Goal: Information Seeking & Learning: Learn about a topic

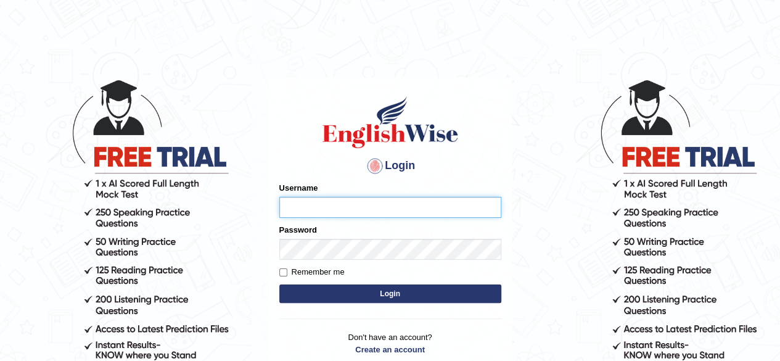
type input "benetta_parramatta"
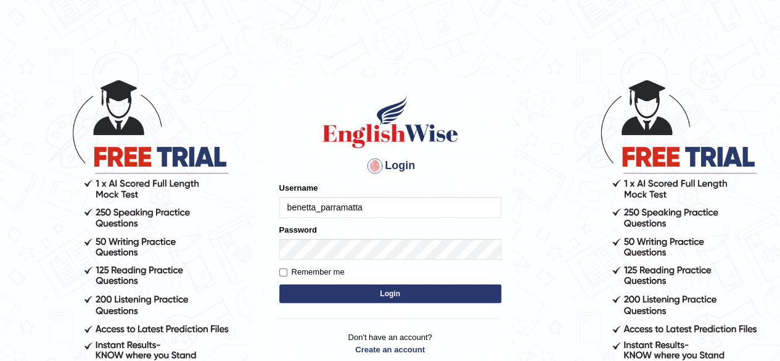
click at [395, 296] on button "Login" at bounding box center [390, 293] width 222 height 18
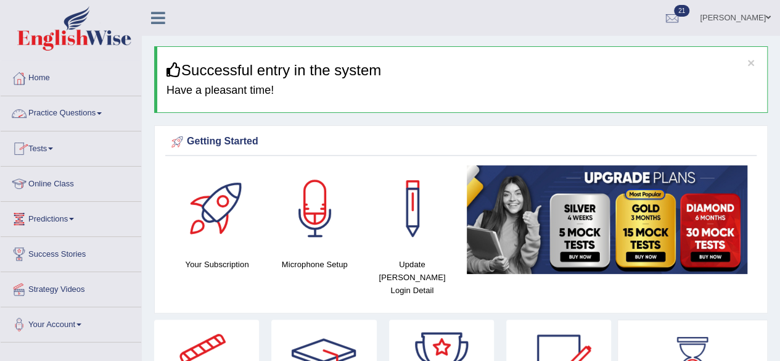
click at [87, 111] on link "Practice Questions" at bounding box center [71, 111] width 141 height 31
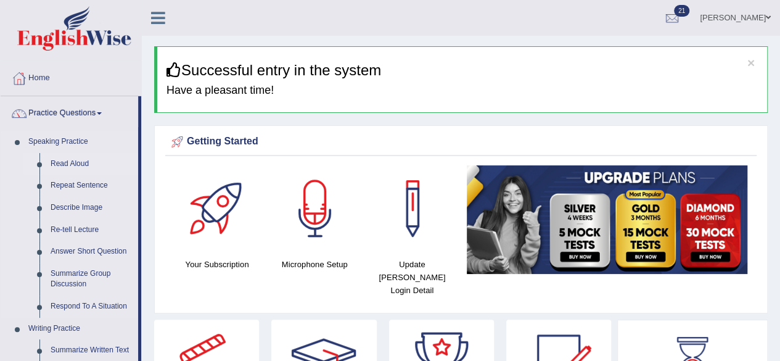
click at [80, 166] on link "Read Aloud" at bounding box center [91, 164] width 93 height 22
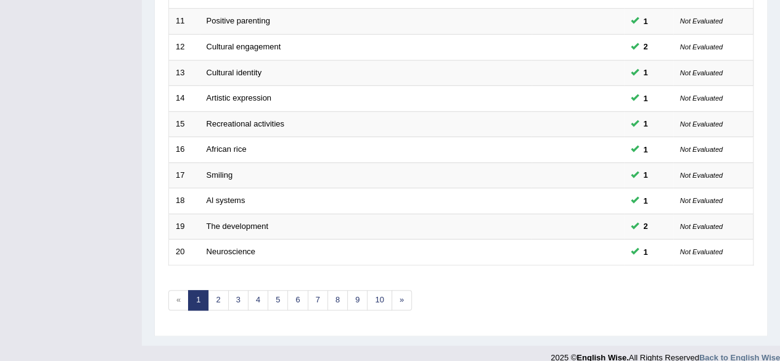
scroll to position [449, 0]
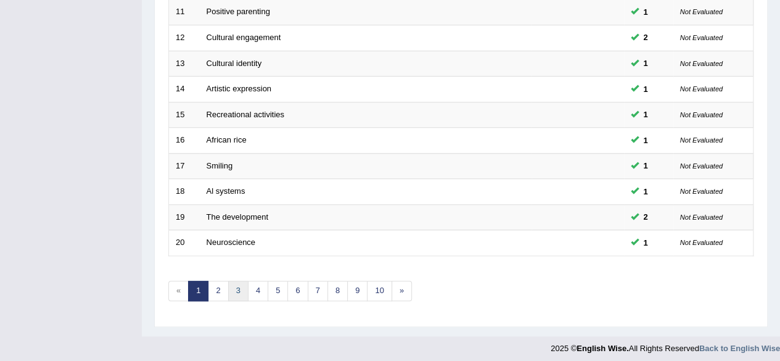
click at [234, 282] on link "3" at bounding box center [238, 290] width 20 height 20
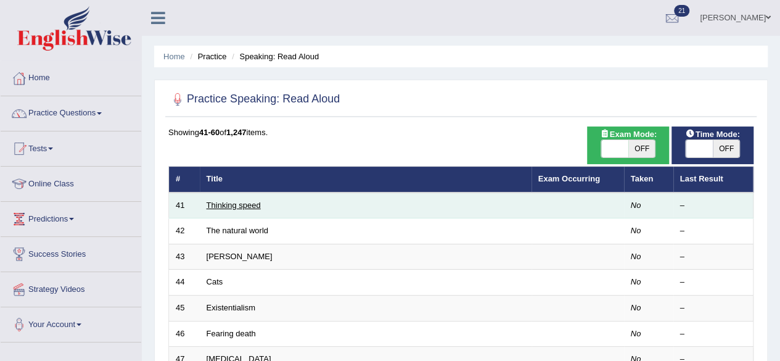
click at [223, 208] on link "Thinking speed" at bounding box center [233, 204] width 54 height 9
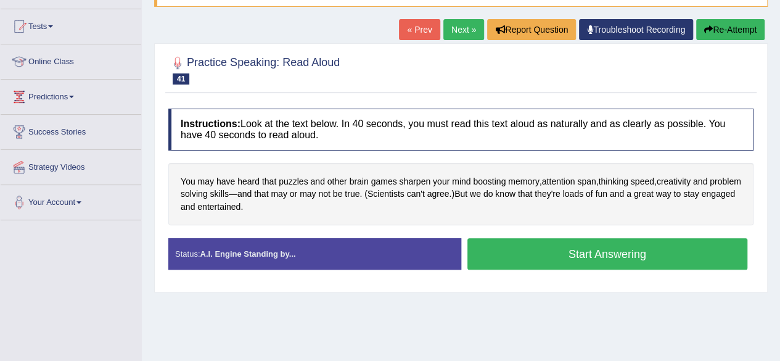
scroll to position [131, 0]
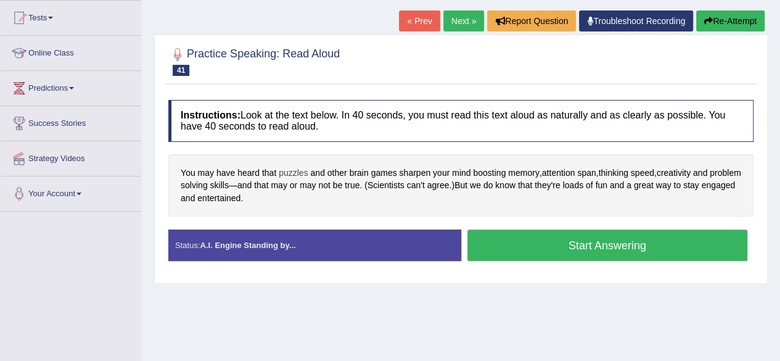
click at [295, 168] on span "puzzles" at bounding box center [293, 172] width 29 height 13
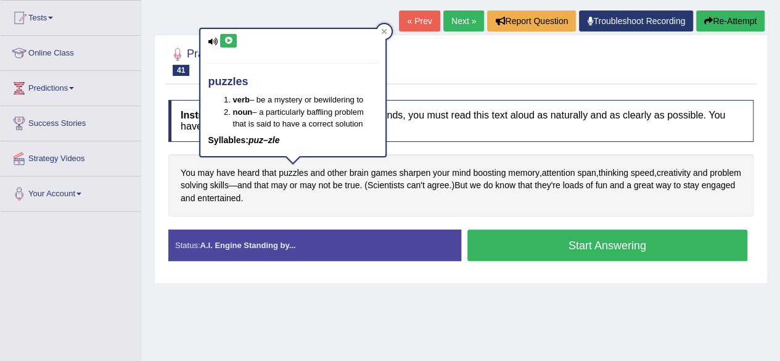
click at [227, 39] on icon at bounding box center [228, 40] width 9 height 7
click at [381, 33] on icon at bounding box center [384, 31] width 6 height 6
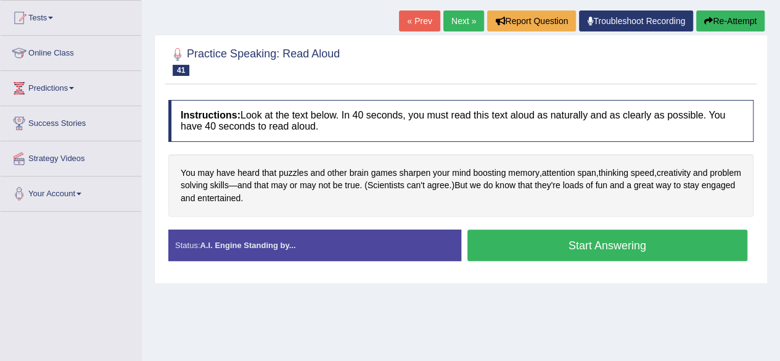
click at [501, 243] on button "Start Answering" at bounding box center [607, 244] width 280 height 31
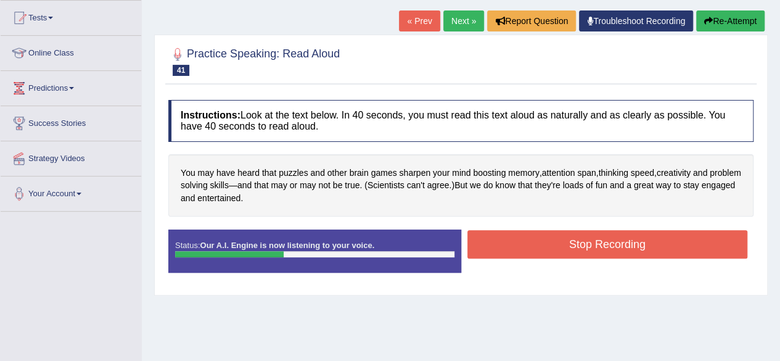
click at [501, 243] on button "Stop Recording" at bounding box center [607, 244] width 280 height 28
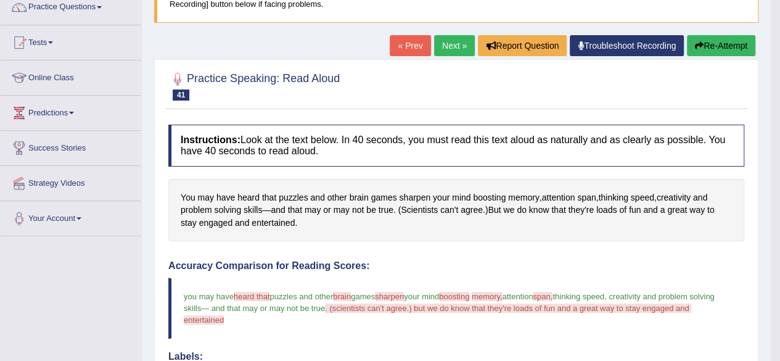
scroll to position [103, 0]
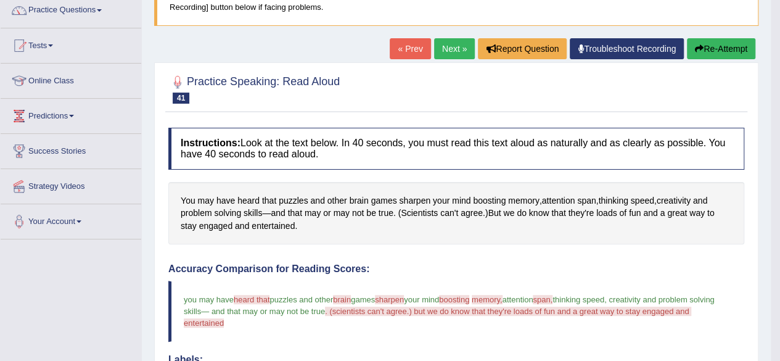
click at [716, 47] on button "Re-Attempt" at bounding box center [721, 48] width 68 height 21
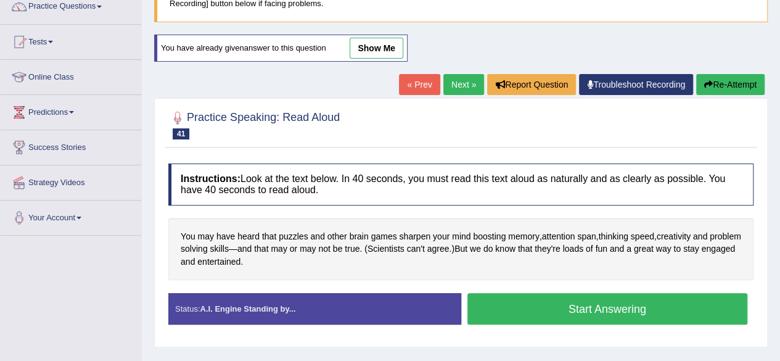
click at [605, 308] on button "Start Answering" at bounding box center [607, 308] width 280 height 31
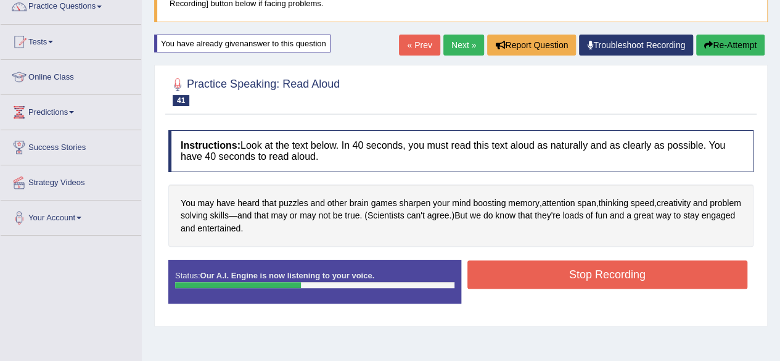
click at [639, 272] on button "Stop Recording" at bounding box center [607, 274] width 280 height 28
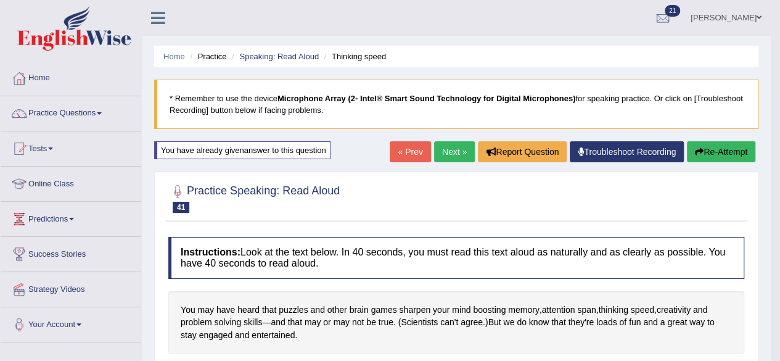
click at [448, 149] on link "Next »" at bounding box center [454, 151] width 41 height 21
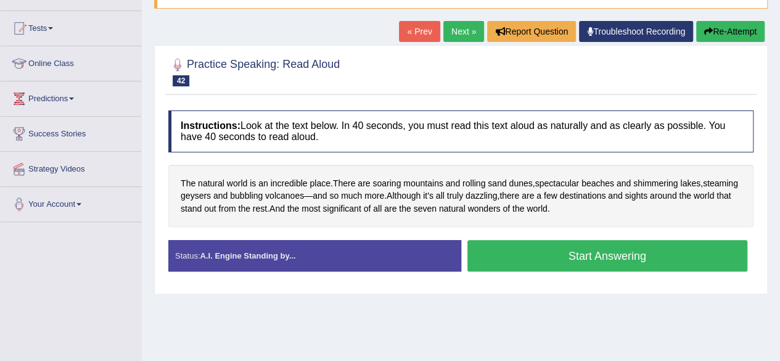
scroll to position [122, 0]
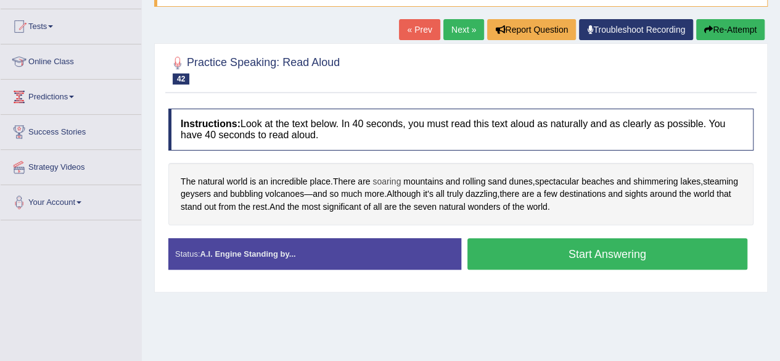
click at [382, 178] on span "soaring" at bounding box center [386, 181] width 28 height 13
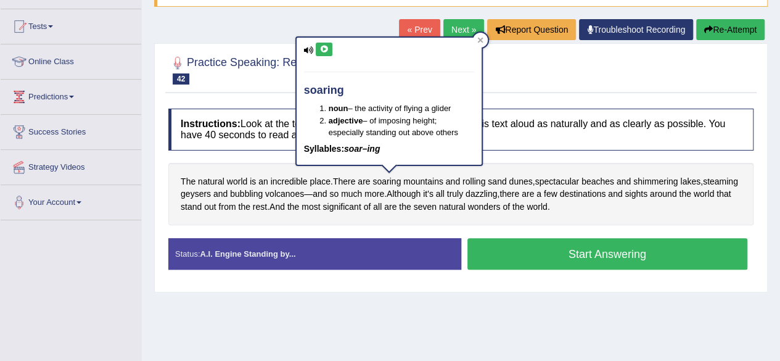
click at [319, 44] on button at bounding box center [324, 50] width 17 height 14
click at [477, 38] on icon at bounding box center [480, 40] width 6 height 6
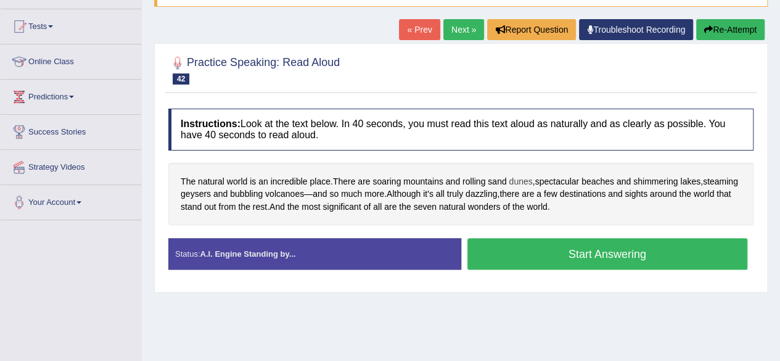
click at [522, 181] on span "dunes" at bounding box center [520, 181] width 23 height 13
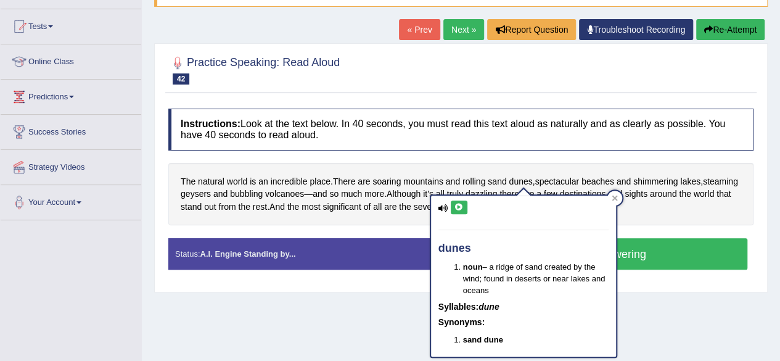
click at [457, 204] on icon at bounding box center [458, 206] width 9 height 7
click at [655, 179] on span "shimmering" at bounding box center [655, 181] width 44 height 13
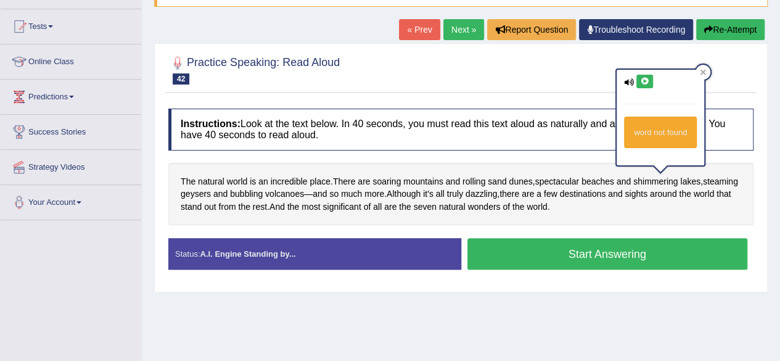
click at [646, 80] on icon at bounding box center [644, 81] width 9 height 7
click at [703, 75] on icon at bounding box center [703, 72] width 6 height 6
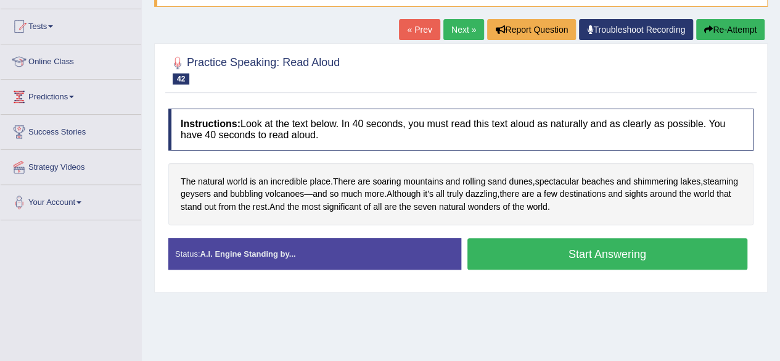
click at [563, 253] on button "Start Answering" at bounding box center [607, 253] width 280 height 31
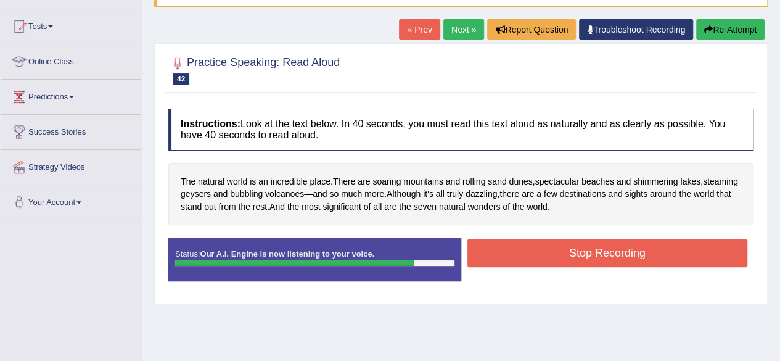
click at [563, 253] on button "Stop Recording" at bounding box center [607, 253] width 280 height 28
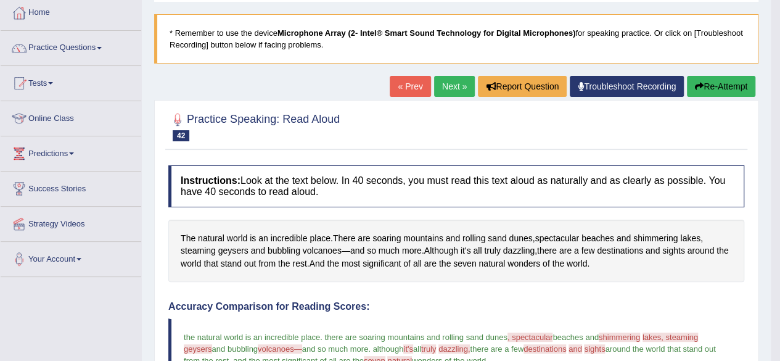
scroll to position [0, 0]
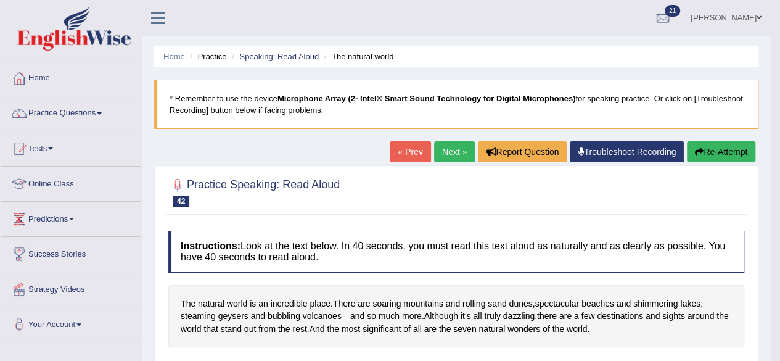
click at [457, 147] on link "Next »" at bounding box center [454, 151] width 41 height 21
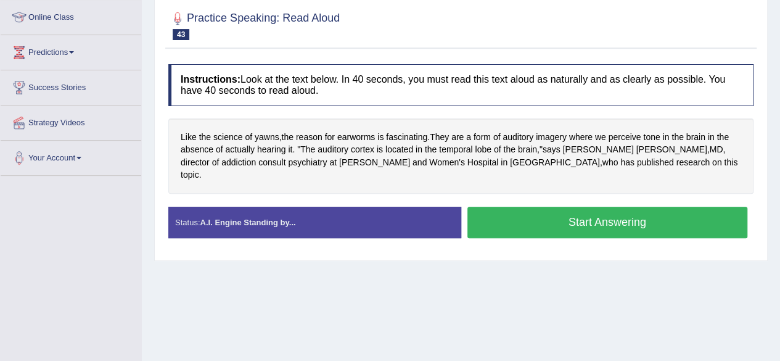
scroll to position [169, 0]
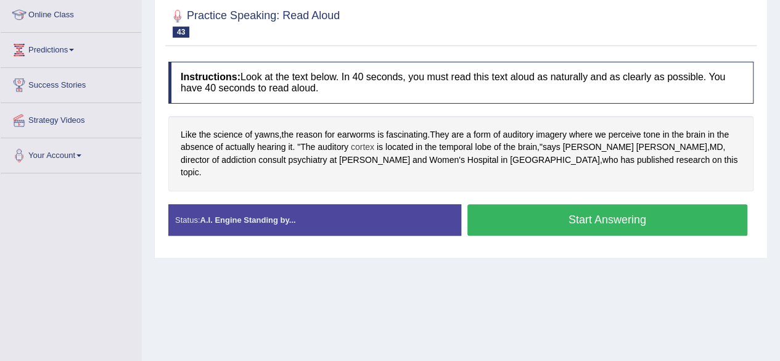
click at [367, 144] on span "cortex" at bounding box center [362, 147] width 23 height 13
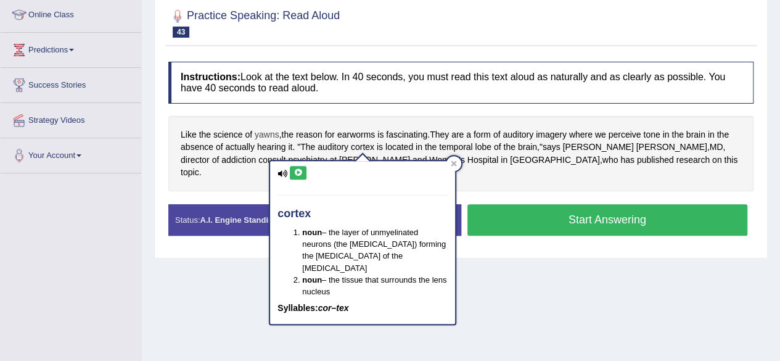
click at [266, 130] on span "yawns" at bounding box center [267, 134] width 25 height 13
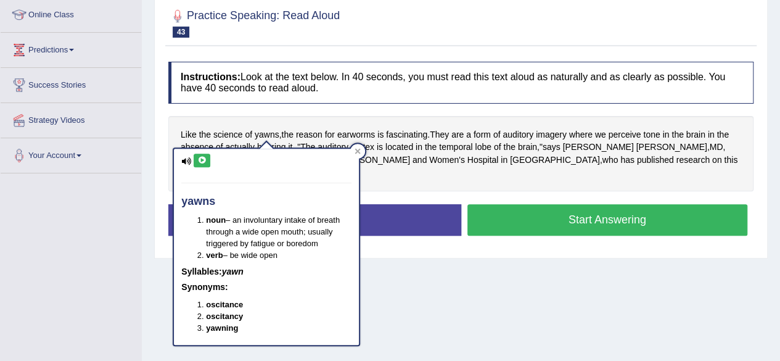
click at [201, 157] on icon at bounding box center [201, 160] width 9 height 7
click at [277, 118] on div "Like the science of yawns , the reason for earworms is fascinating . They are a…" at bounding box center [460, 153] width 585 height 75
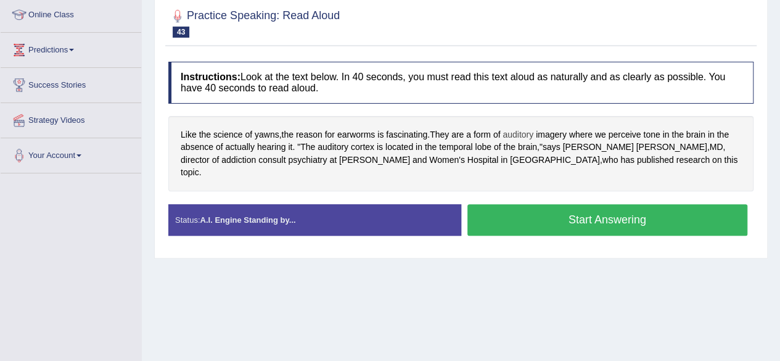
click at [525, 132] on span "auditory" at bounding box center [517, 134] width 31 height 13
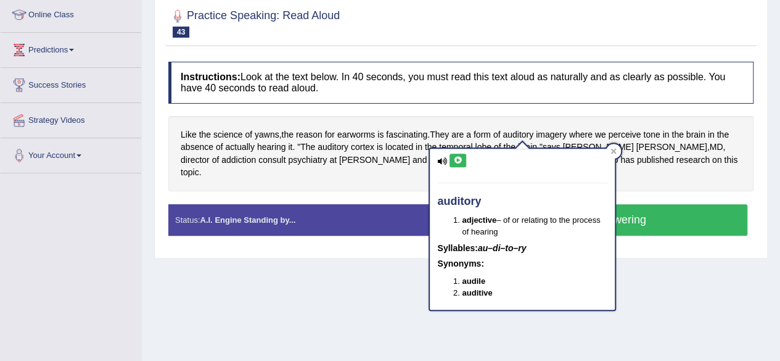
click at [459, 157] on icon at bounding box center [457, 160] width 9 height 7
click at [608, 148] on div at bounding box center [613, 151] width 15 height 15
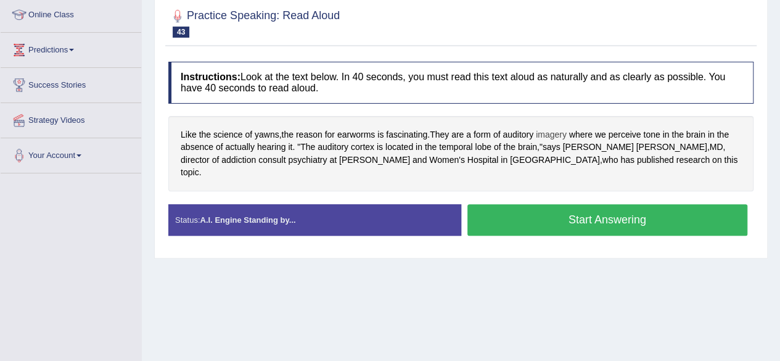
click at [559, 130] on span "imagery" at bounding box center [551, 134] width 31 height 13
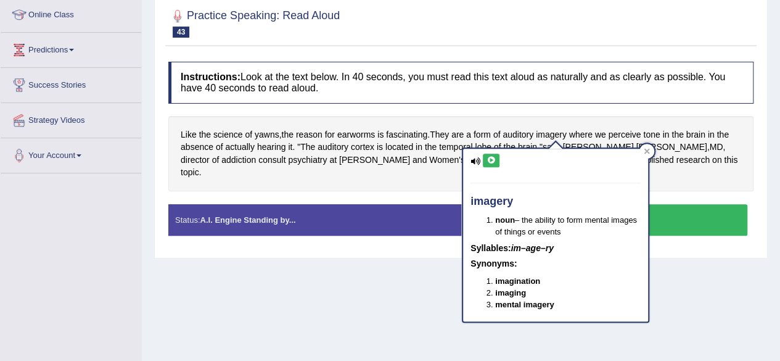
click at [490, 158] on icon at bounding box center [490, 160] width 9 height 7
click at [644, 149] on icon at bounding box center [647, 151] width 6 height 6
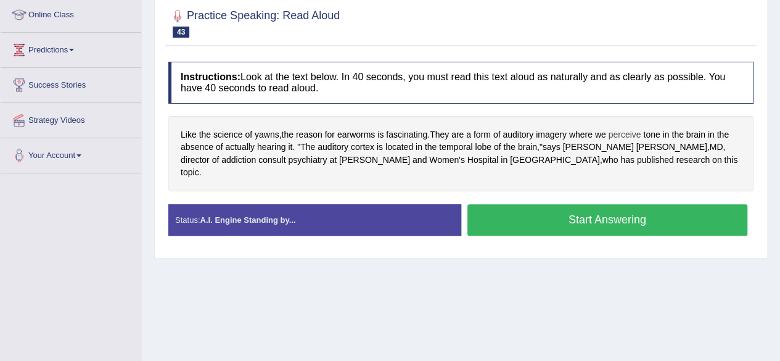
click at [627, 133] on span "perceive" at bounding box center [624, 134] width 33 height 13
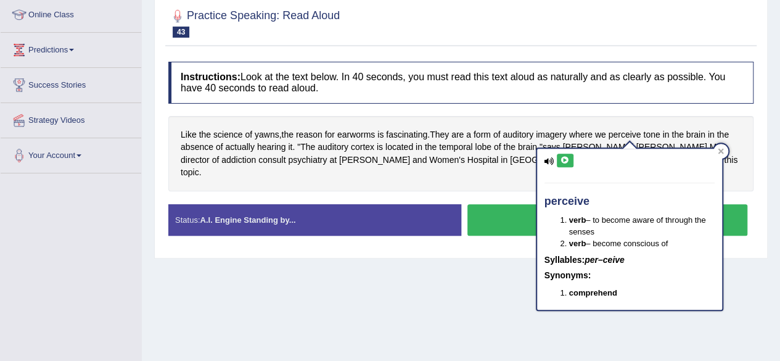
click at [564, 161] on icon at bounding box center [564, 160] width 9 height 7
click at [611, 116] on div "Like the science of yawns , the reason for earworms is fascinating . They are a…" at bounding box center [460, 153] width 585 height 75
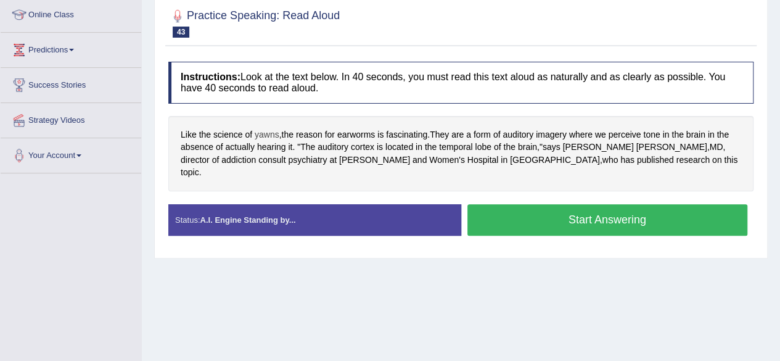
click at [267, 131] on span "yawns" at bounding box center [267, 134] width 25 height 13
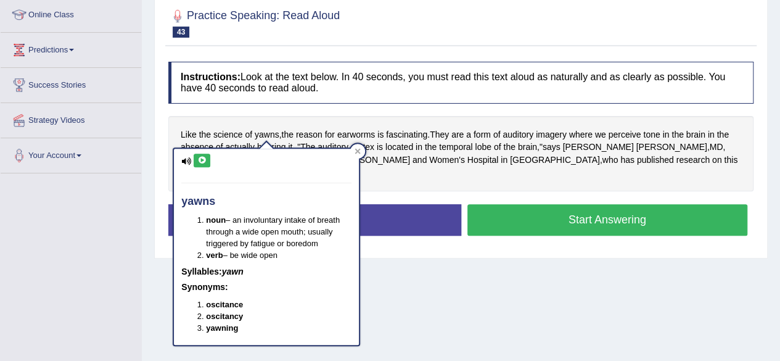
click at [200, 158] on icon at bounding box center [201, 160] width 9 height 7
click at [359, 150] on icon at bounding box center [357, 151] width 6 height 6
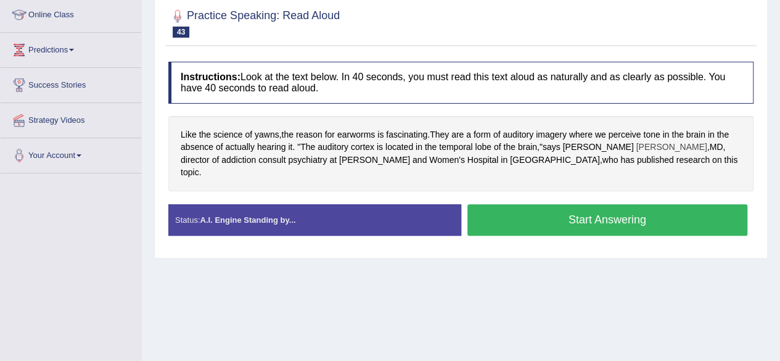
click at [636, 146] on span "Sharma" at bounding box center [671, 147] width 71 height 13
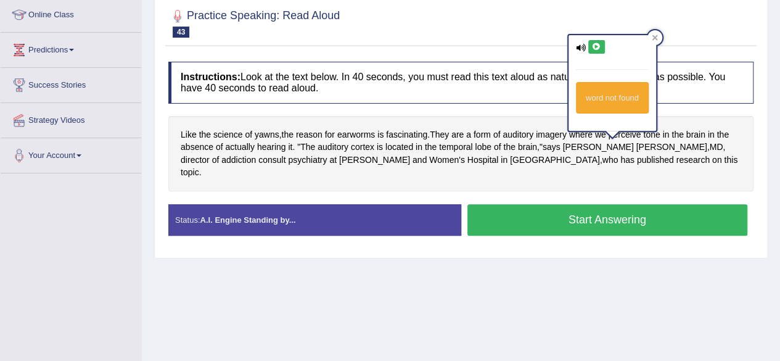
click at [598, 46] on icon at bounding box center [596, 46] width 9 height 7
click at [669, 29] on div at bounding box center [460, 23] width 585 height 38
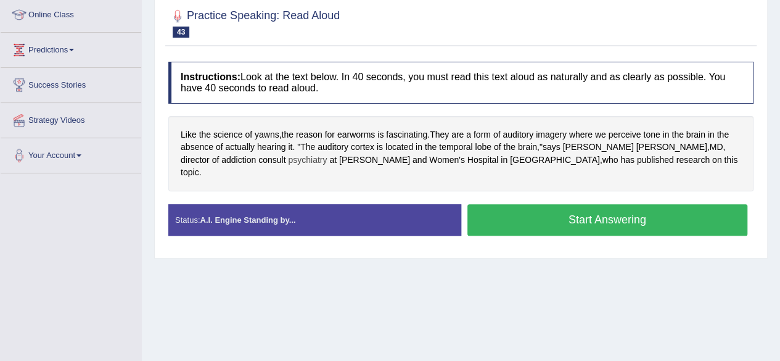
click at [237, 151] on span "actually" at bounding box center [239, 147] width 29 height 13
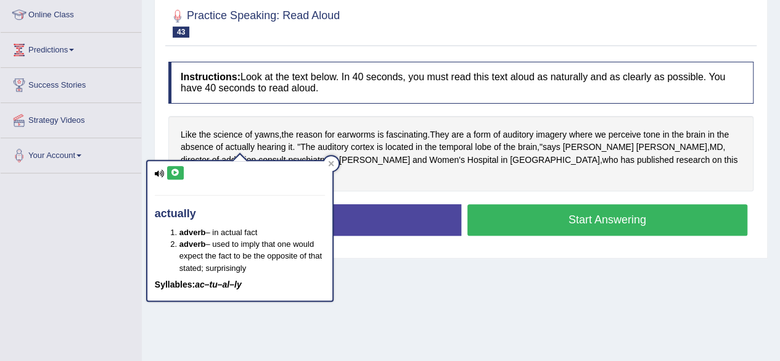
click at [175, 171] on icon at bounding box center [175, 172] width 9 height 7
click at [353, 171] on div "Like the science of yawns , the reason for earworms is fascinating . They are a…" at bounding box center [460, 153] width 585 height 75
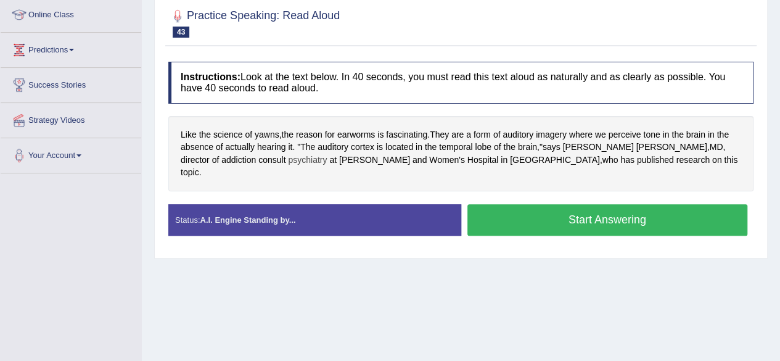
click at [288, 157] on span "psychiatry" at bounding box center [307, 159] width 39 height 13
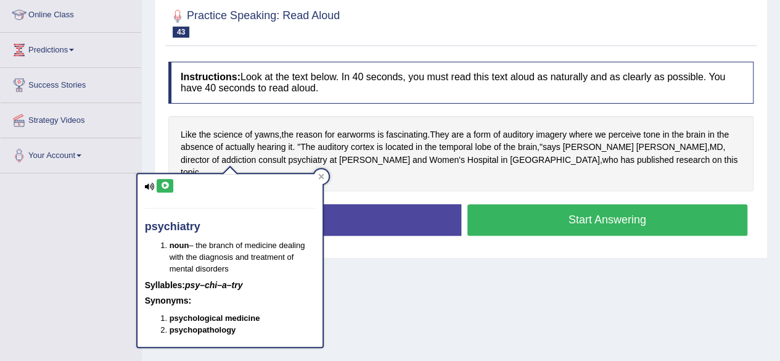
click at [165, 184] on icon at bounding box center [164, 185] width 9 height 7
click at [319, 174] on icon at bounding box center [321, 177] width 6 height 6
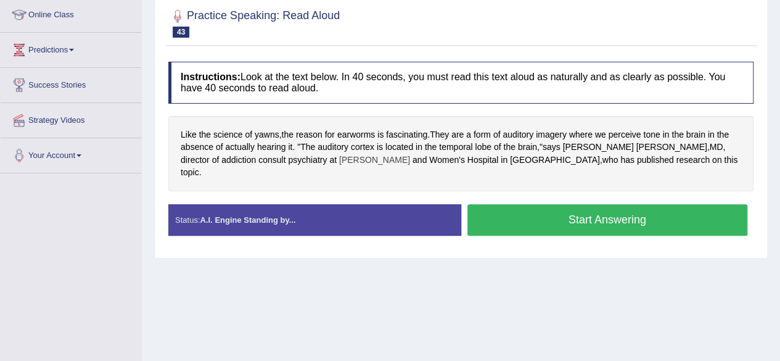
click at [339, 160] on span "Brigham" at bounding box center [374, 159] width 71 height 13
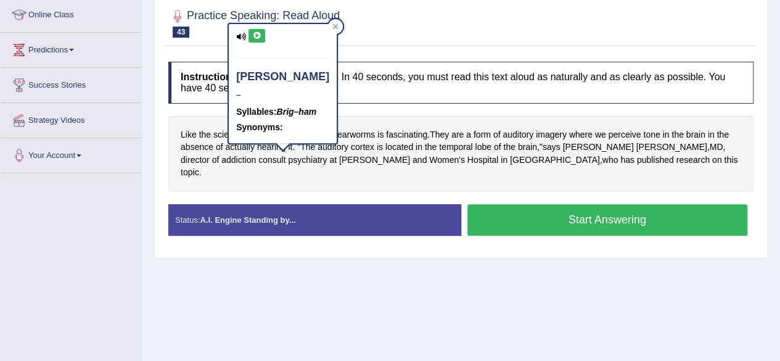
click at [256, 32] on icon at bounding box center [256, 35] width 9 height 7
click at [332, 27] on icon at bounding box center [335, 26] width 6 height 6
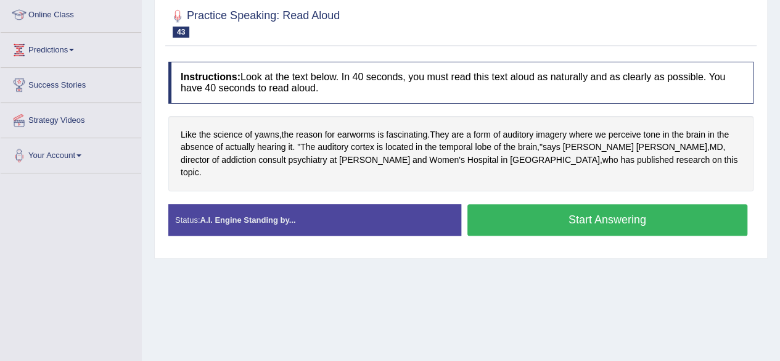
click at [511, 204] on button "Start Answering" at bounding box center [607, 219] width 280 height 31
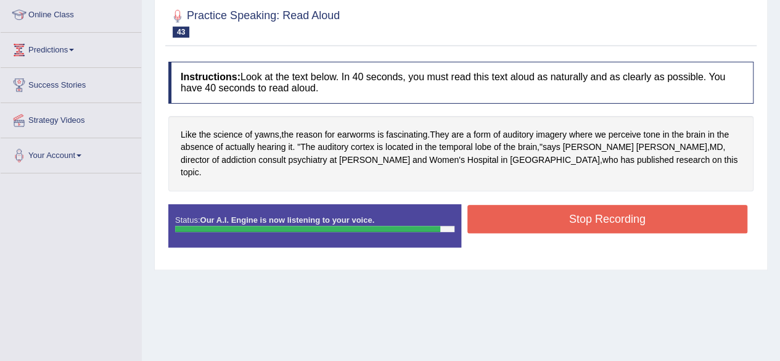
click at [511, 205] on button "Stop Recording" at bounding box center [607, 219] width 280 height 28
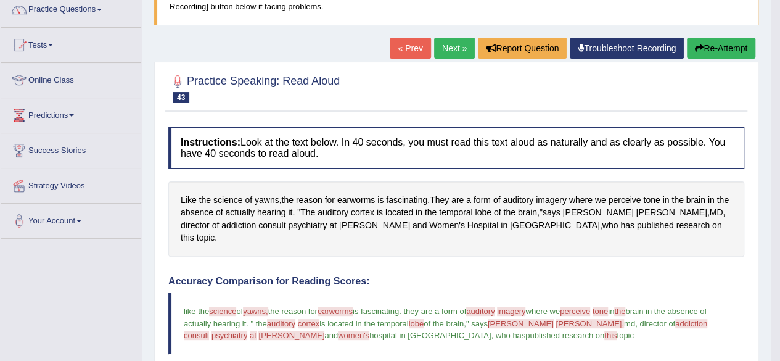
scroll to position [103, 0]
click at [444, 43] on link "Next »" at bounding box center [454, 48] width 41 height 21
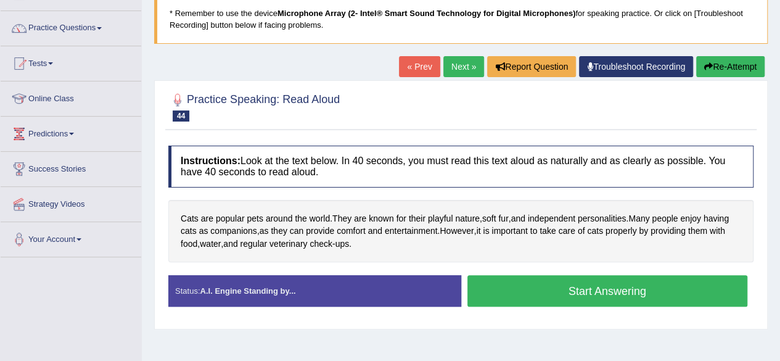
scroll to position [88, 0]
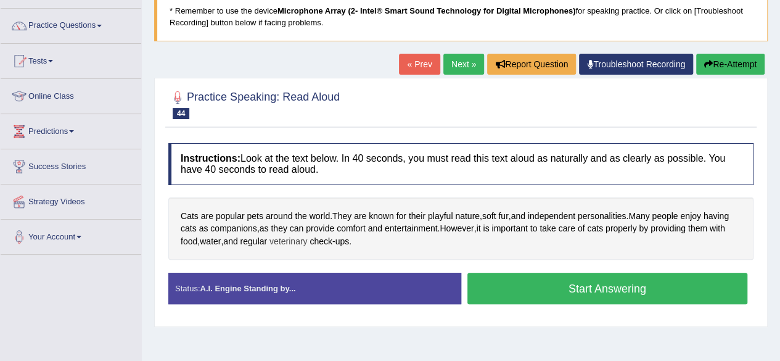
click at [300, 239] on span "veterinary" at bounding box center [288, 241] width 38 height 13
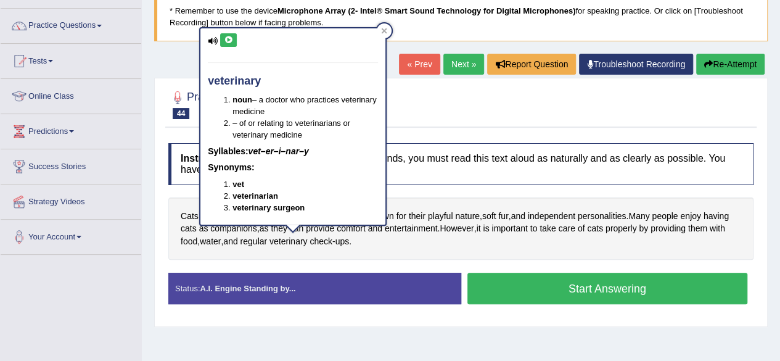
click at [232, 42] on icon at bounding box center [228, 39] width 9 height 7
click at [383, 32] on icon at bounding box center [385, 31] width 6 height 6
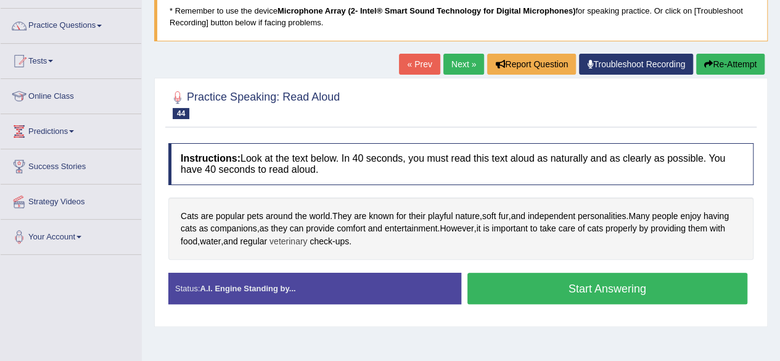
click at [291, 241] on span "veterinary" at bounding box center [288, 241] width 38 height 13
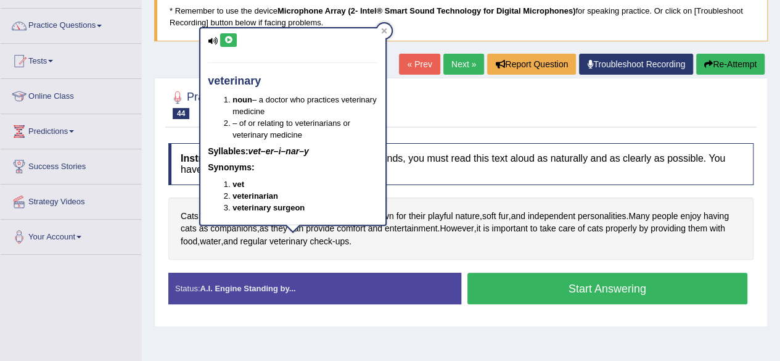
click at [229, 38] on icon at bounding box center [228, 39] width 9 height 7
click at [227, 36] on icon at bounding box center [228, 39] width 9 height 7
click at [385, 35] on div at bounding box center [384, 30] width 15 height 15
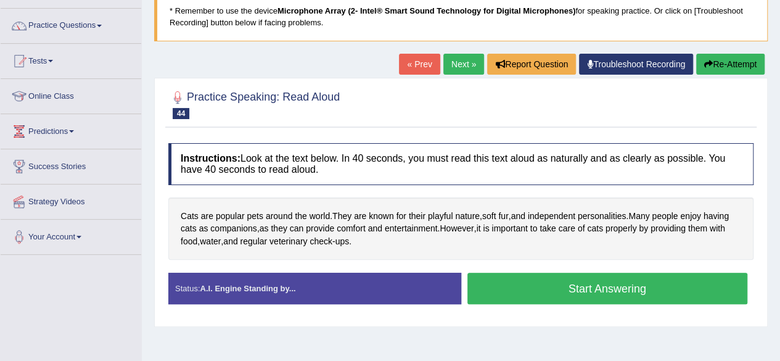
click at [494, 288] on button "Start Answering" at bounding box center [607, 287] width 280 height 31
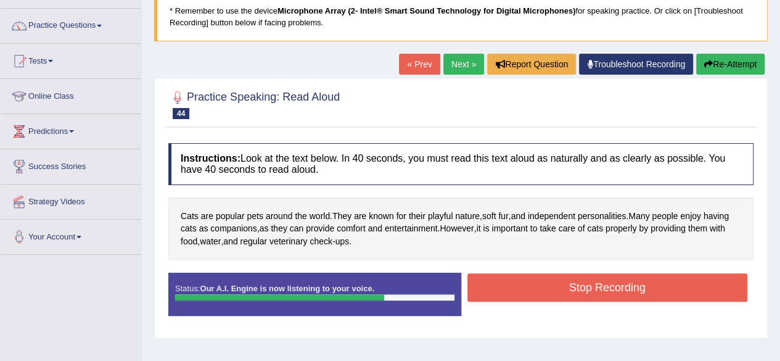
click at [494, 288] on button "Stop Recording" at bounding box center [607, 287] width 280 height 28
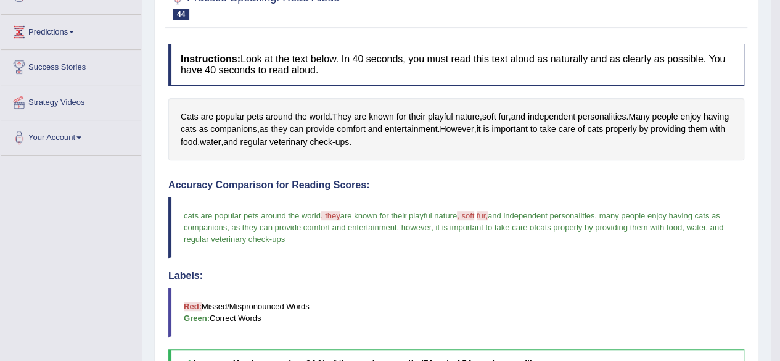
scroll to position [0, 0]
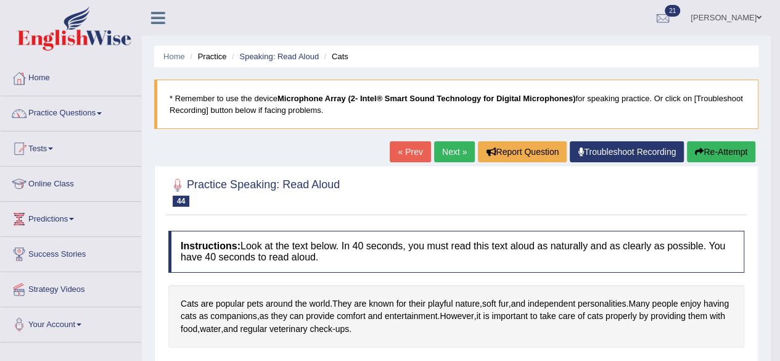
click at [703, 141] on button "Re-Attempt" at bounding box center [721, 151] width 68 height 21
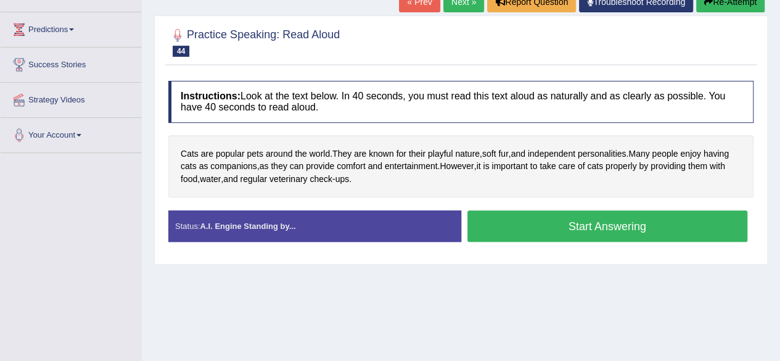
scroll to position [203, 0]
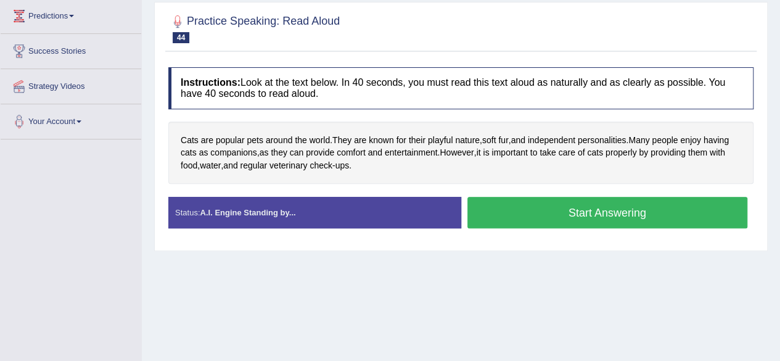
click at [634, 211] on button "Start Answering" at bounding box center [607, 212] width 280 height 31
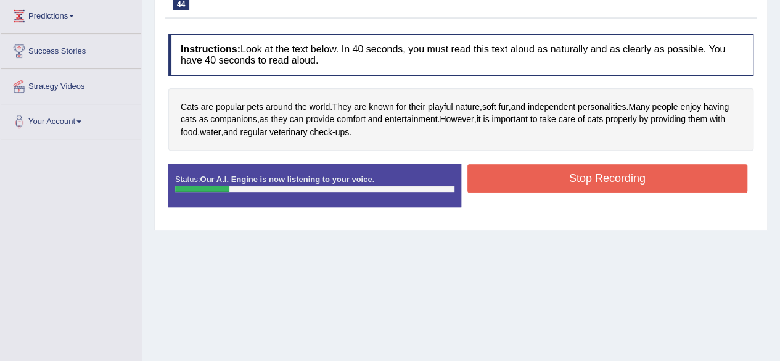
click at [604, 174] on button "Stop Recording" at bounding box center [607, 178] width 280 height 28
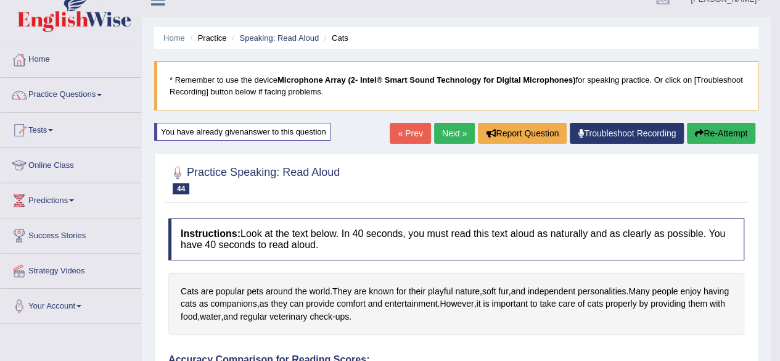
scroll to position [14, 0]
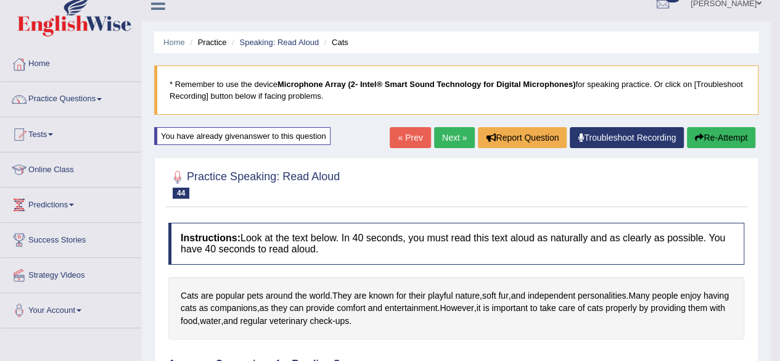
click at [717, 137] on button "Re-Attempt" at bounding box center [721, 137] width 68 height 21
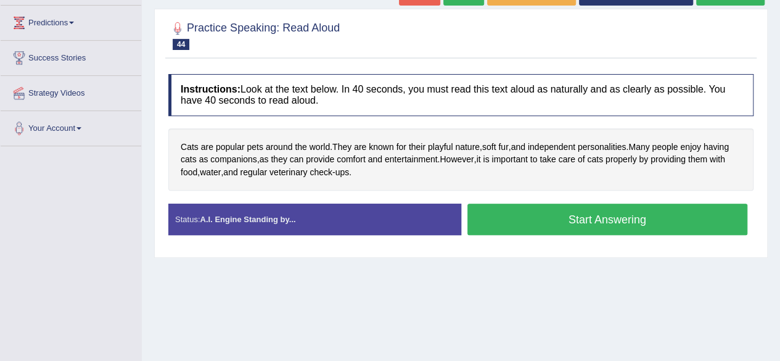
scroll to position [198, 0]
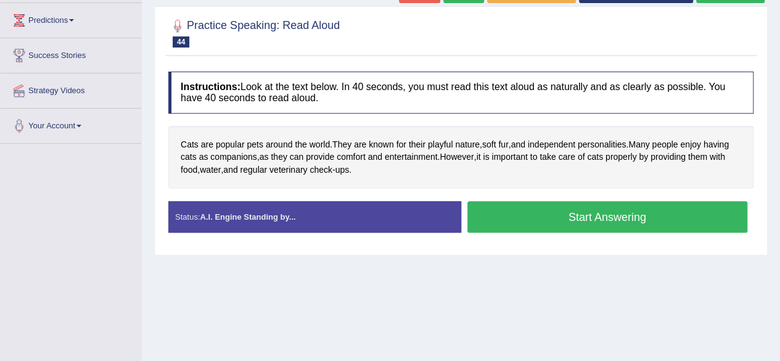
click at [640, 208] on button "Start Answering" at bounding box center [607, 216] width 280 height 31
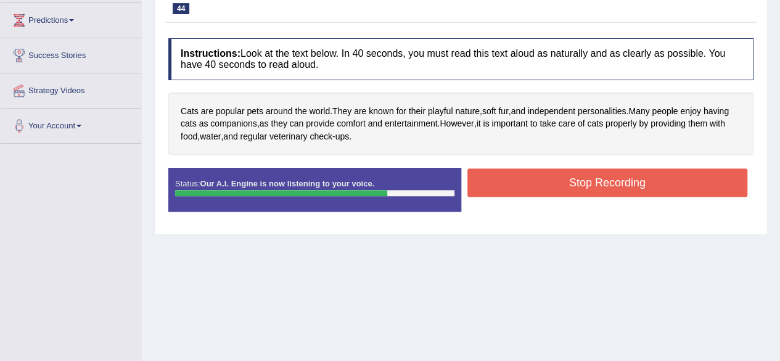
click at [630, 182] on button "Stop Recording" at bounding box center [607, 182] width 280 height 28
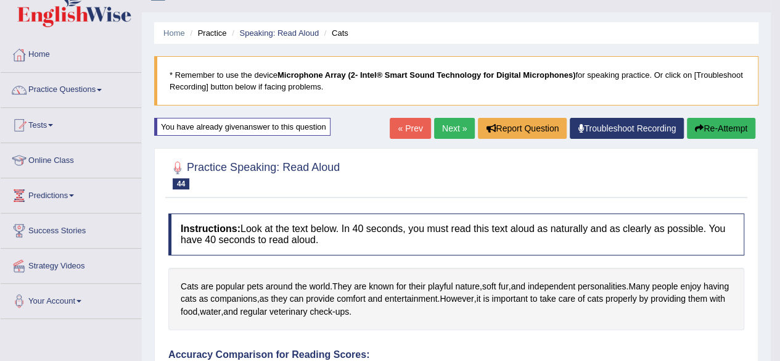
scroll to position [0, 0]
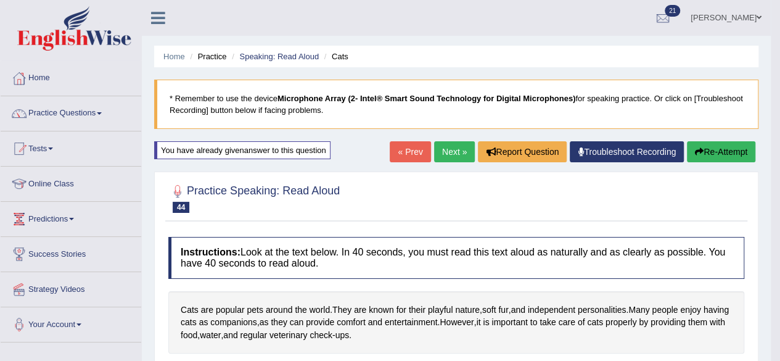
click at [710, 141] on button "Re-Attempt" at bounding box center [721, 151] width 68 height 21
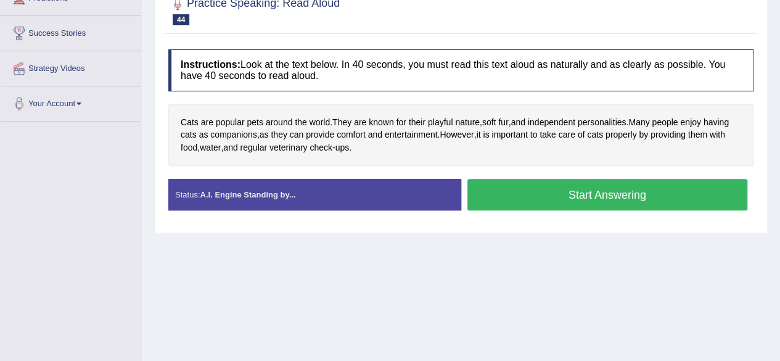
scroll to position [223, 0]
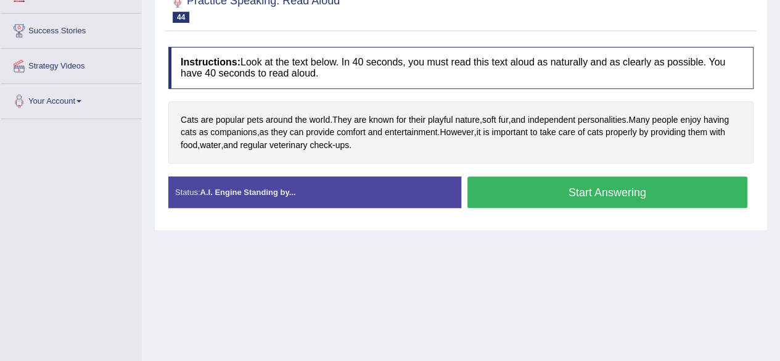
click at [614, 194] on button "Start Answering" at bounding box center [607, 191] width 280 height 31
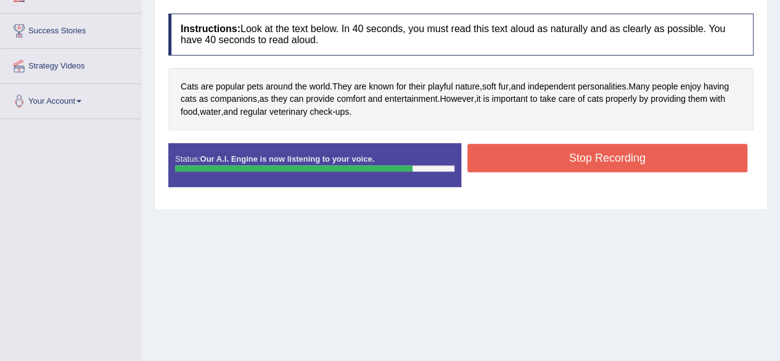
click at [574, 147] on button "Stop Recording" at bounding box center [607, 158] width 280 height 28
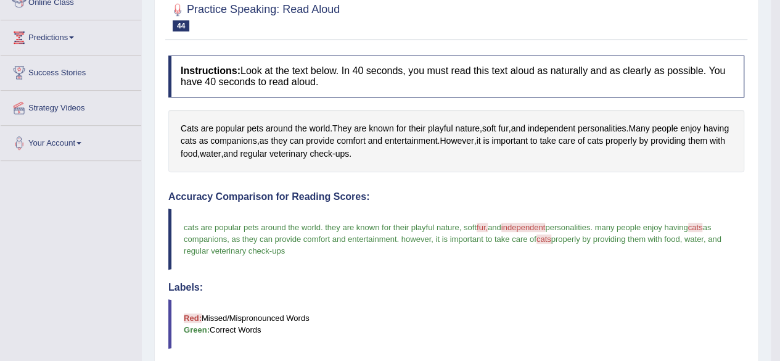
scroll to position [138, 0]
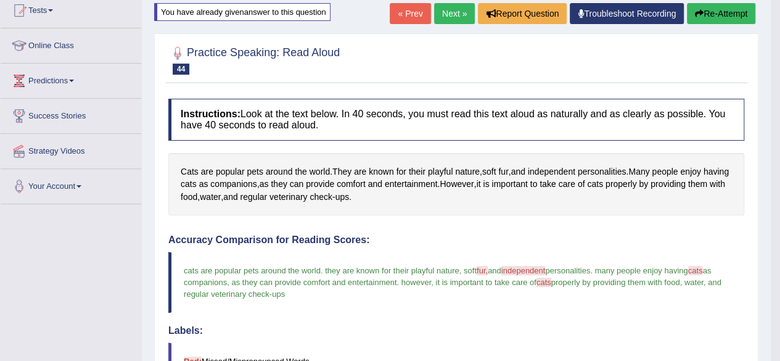
click at [448, 15] on link "Next »" at bounding box center [454, 13] width 41 height 21
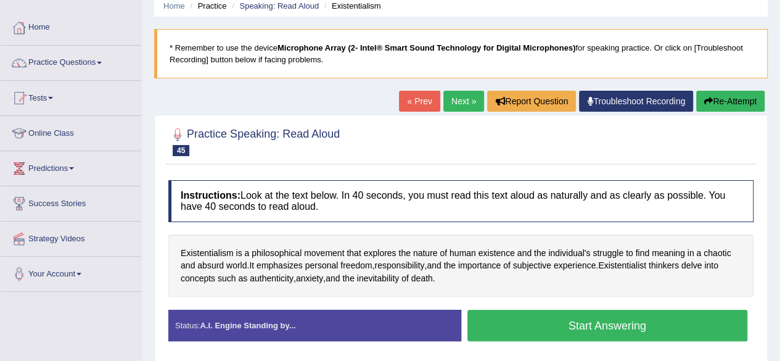
scroll to position [44, 0]
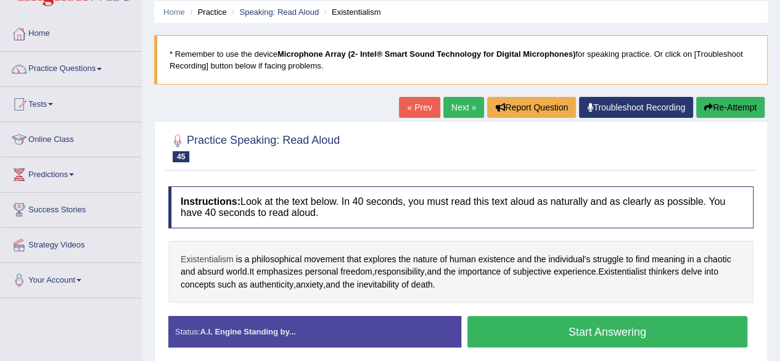
click at [215, 259] on span "Existentialism" at bounding box center [207, 259] width 53 height 13
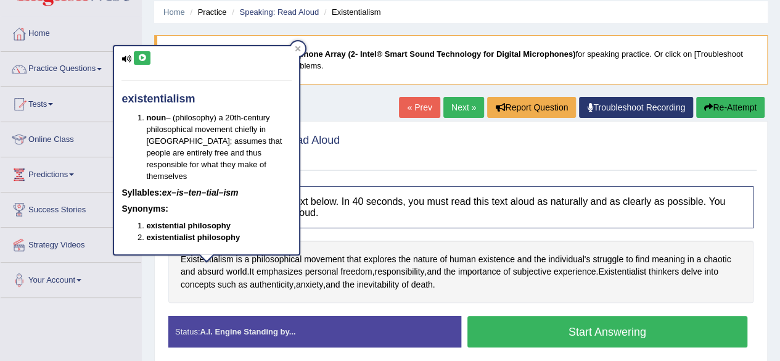
click at [143, 59] on icon at bounding box center [141, 57] width 9 height 7
click at [297, 48] on icon at bounding box center [298, 49] width 6 height 6
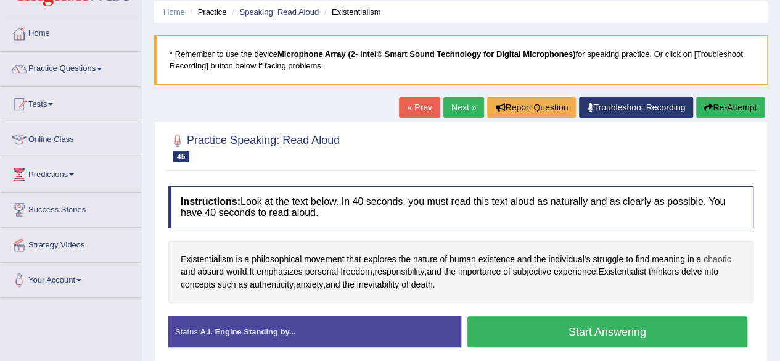
click at [718, 261] on span "chaotic" at bounding box center [716, 259] width 27 height 13
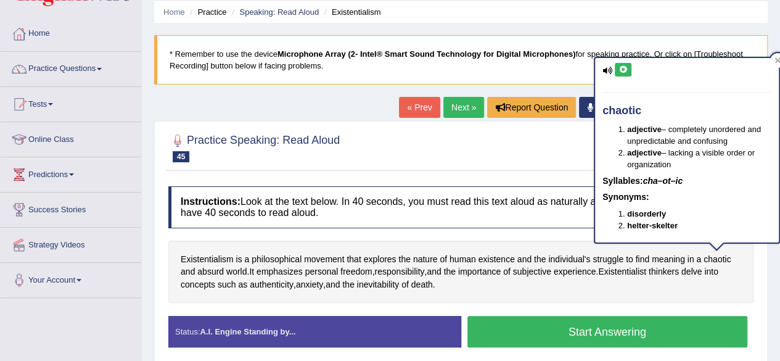
click at [623, 67] on icon at bounding box center [622, 69] width 9 height 7
click at [775, 59] on icon at bounding box center [778, 61] width 6 height 6
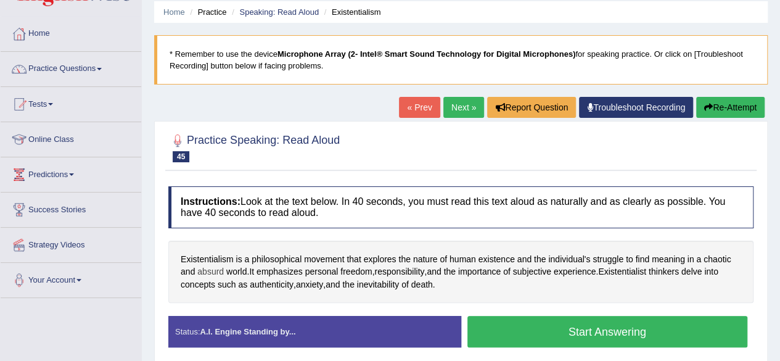
click at [213, 269] on span "absurd" at bounding box center [210, 271] width 27 height 13
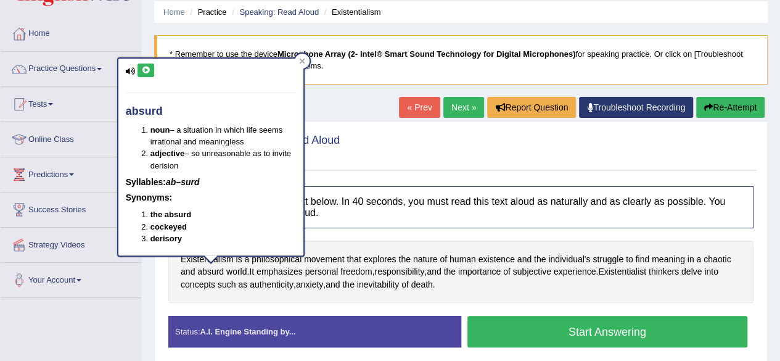
click at [149, 67] on icon at bounding box center [145, 70] width 9 height 7
click at [321, 115] on div "Home Practice Speaking: Read Aloud Existentialism * Remember to use the device …" at bounding box center [461, 264] width 638 height 616
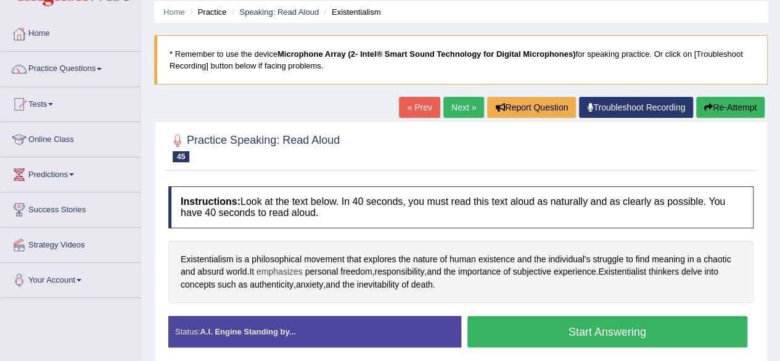
click at [279, 266] on span "emphasizes" at bounding box center [279, 271] width 46 height 13
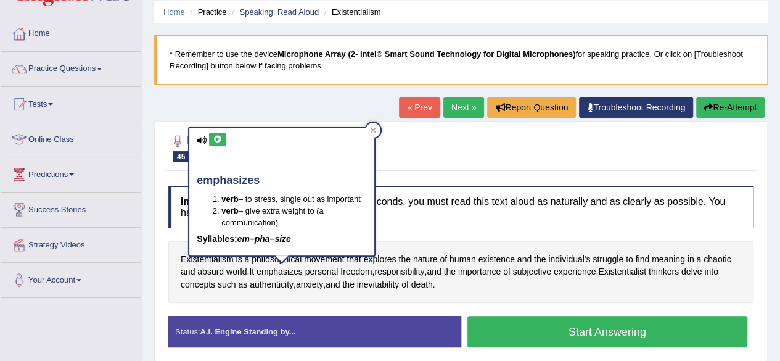
click at [216, 136] on icon at bounding box center [217, 139] width 9 height 7
click at [369, 130] on div at bounding box center [373, 130] width 15 height 15
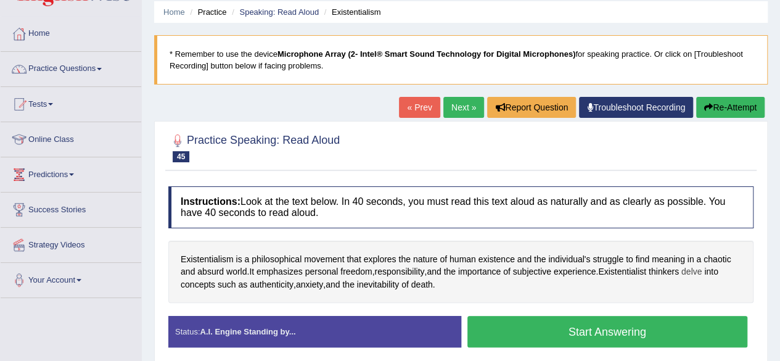
click at [698, 266] on span "delve" at bounding box center [691, 271] width 20 height 13
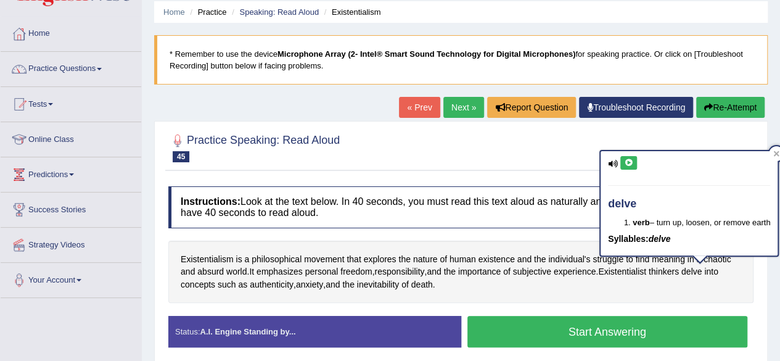
click at [629, 165] on icon at bounding box center [628, 162] width 9 height 7
click at [778, 150] on div at bounding box center [776, 153] width 15 height 15
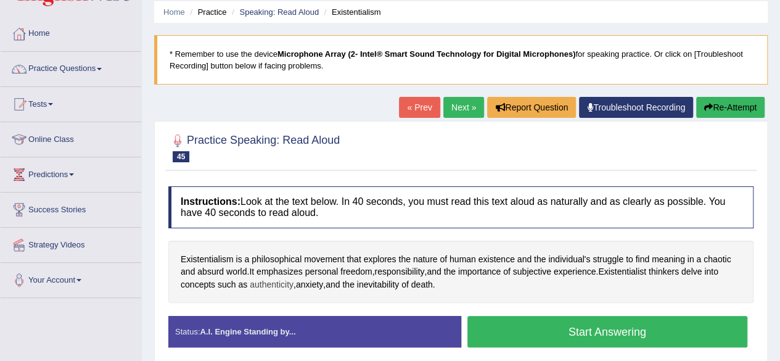
click at [261, 280] on span "authenticity" at bounding box center [272, 284] width 44 height 13
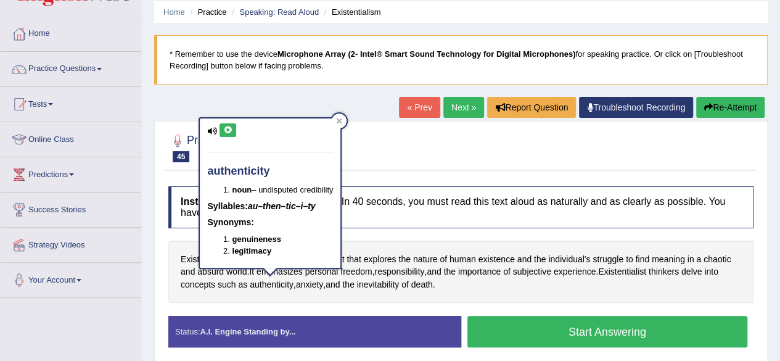
click at [229, 128] on icon at bounding box center [227, 129] width 9 height 7
click at [342, 120] on icon at bounding box center [340, 121] width 6 height 6
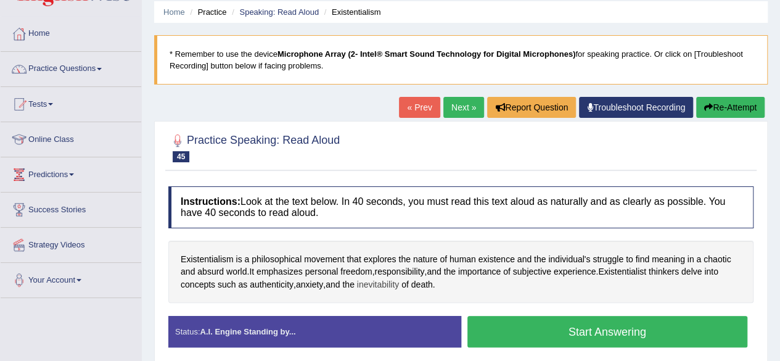
click at [386, 280] on span "inevitability" at bounding box center [378, 284] width 42 height 13
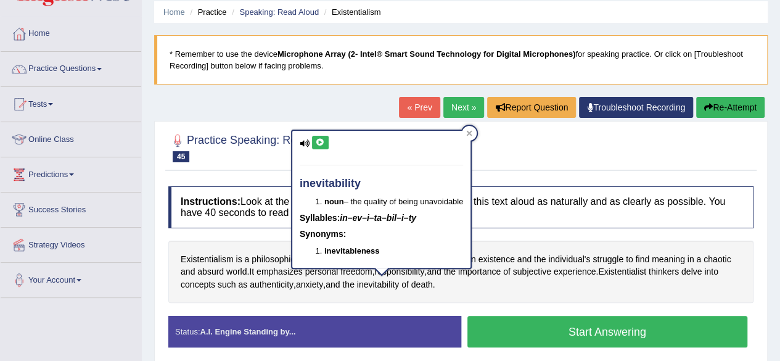
click at [318, 139] on icon at bounding box center [320, 142] width 9 height 7
click at [471, 133] on icon at bounding box center [470, 133] width 6 height 6
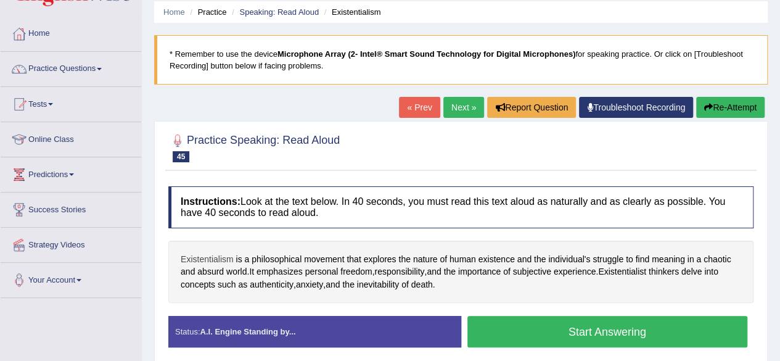
click at [209, 258] on span "Existentialism" at bounding box center [207, 259] width 53 height 13
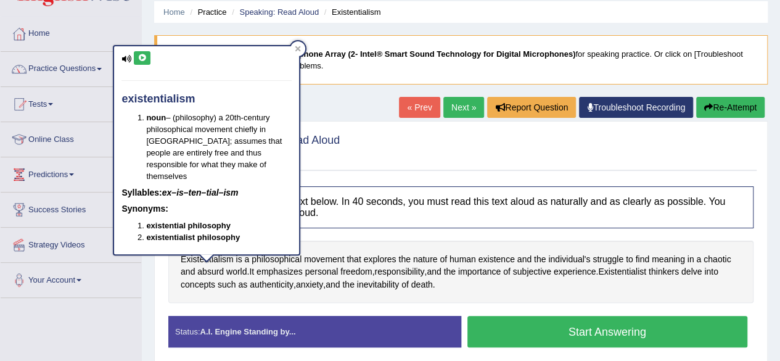
click at [145, 56] on icon at bounding box center [141, 57] width 9 height 7
click at [372, 145] on div at bounding box center [460, 147] width 585 height 38
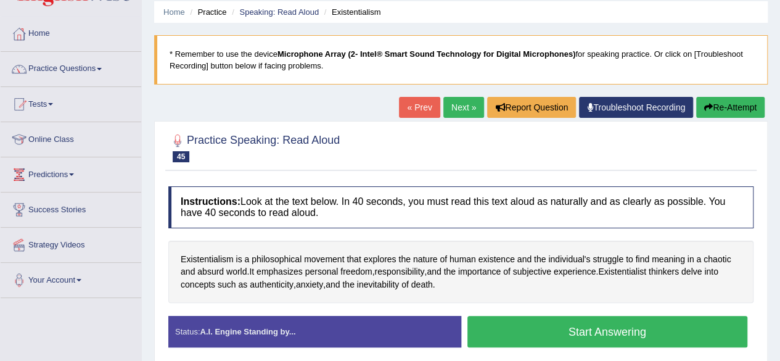
click at [556, 320] on button "Start Answering" at bounding box center [607, 331] width 280 height 31
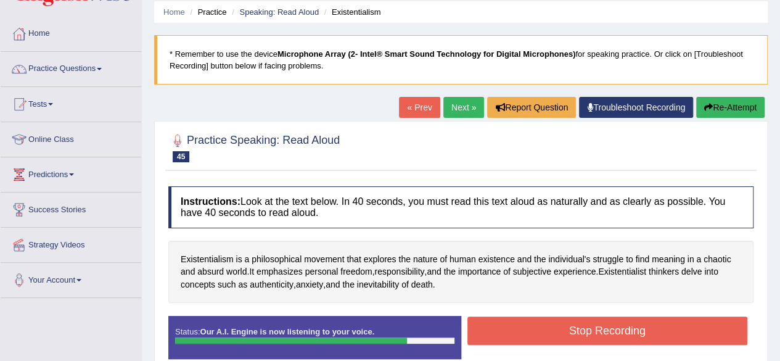
click at [556, 320] on button "Stop Recording" at bounding box center [607, 330] width 280 height 28
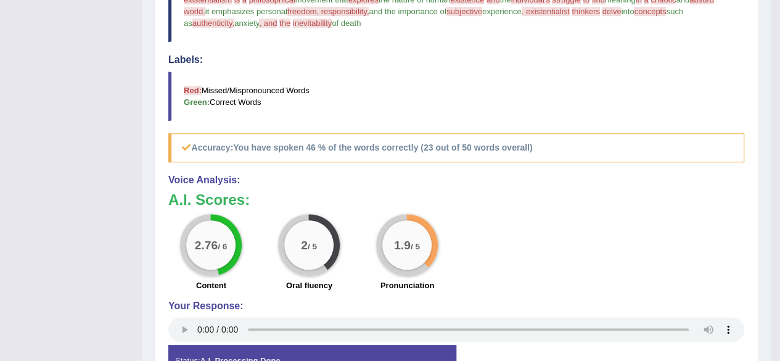
scroll to position [0, 0]
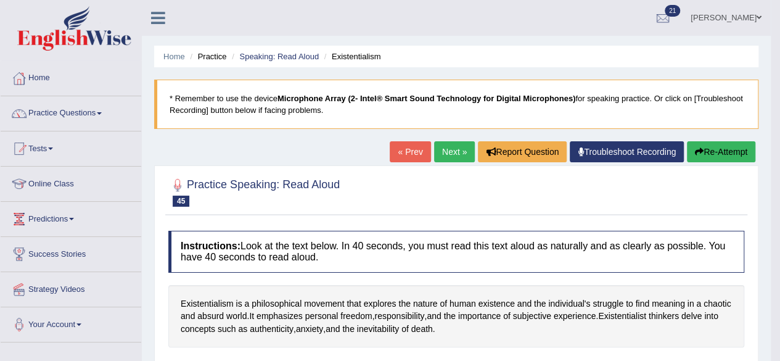
click at [441, 150] on link "Next »" at bounding box center [454, 151] width 41 height 21
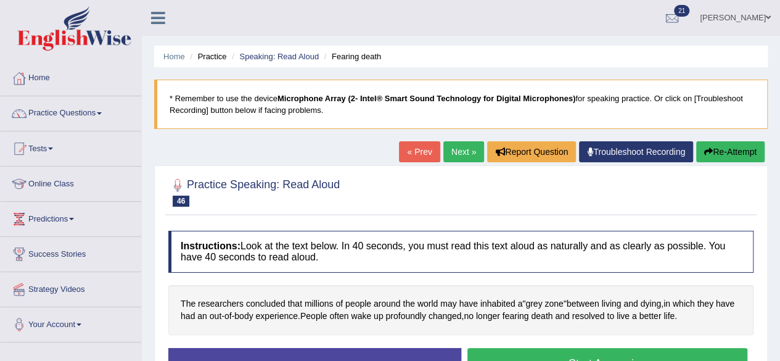
click at [459, 147] on link "Next »" at bounding box center [463, 151] width 41 height 21
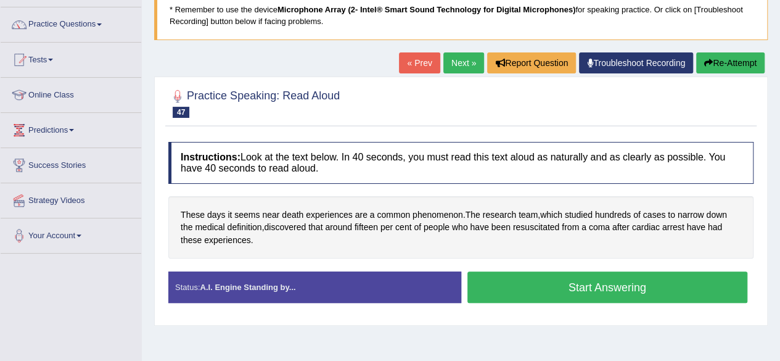
scroll to position [82, 0]
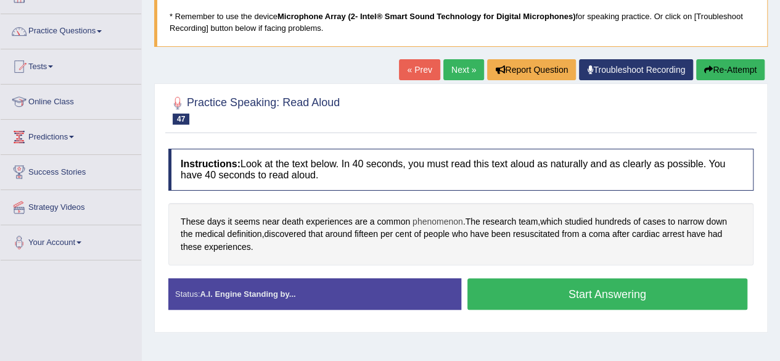
click at [426, 216] on span "phenomenon" at bounding box center [437, 221] width 51 height 13
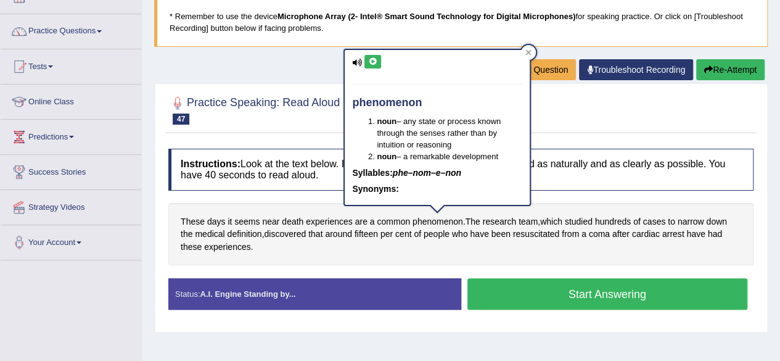
click at [371, 60] on icon at bounding box center [372, 61] width 9 height 7
click at [529, 56] on div at bounding box center [528, 52] width 15 height 15
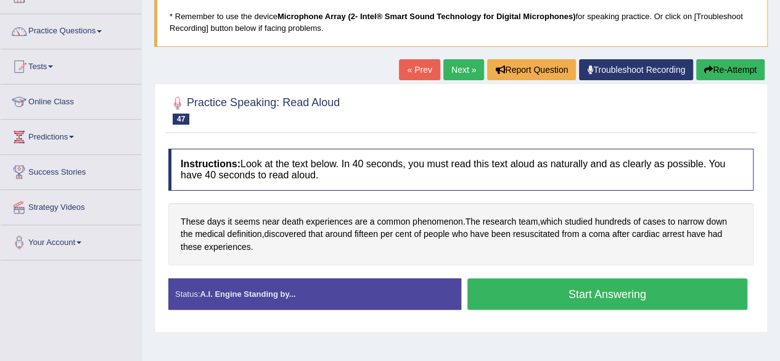
click at [507, 281] on button "Start Answering" at bounding box center [607, 293] width 280 height 31
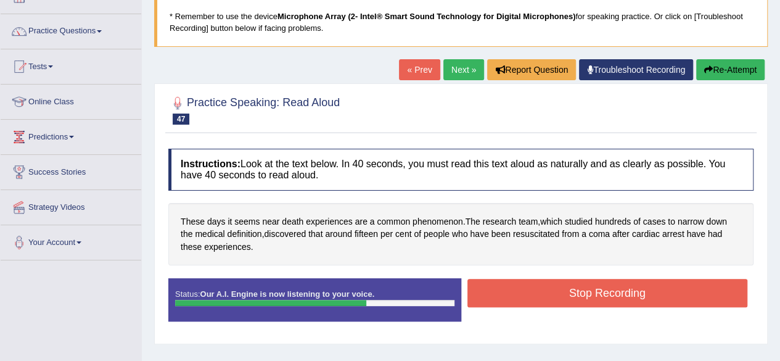
click at [507, 281] on button "Stop Recording" at bounding box center [607, 293] width 280 height 28
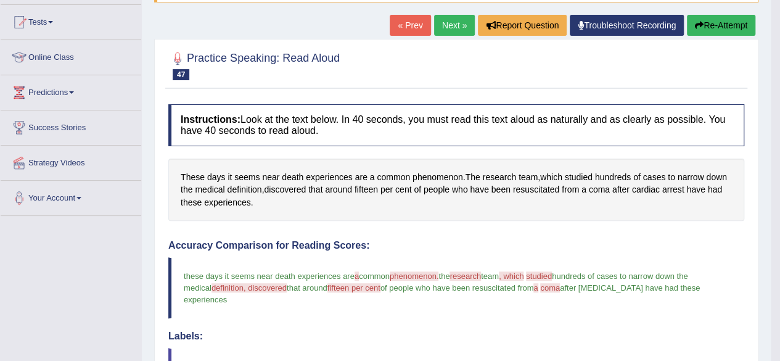
scroll to position [105, 0]
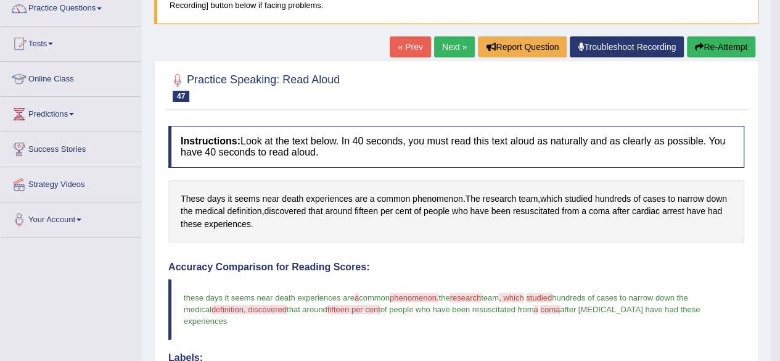
click at [737, 44] on button "Re-Attempt" at bounding box center [721, 46] width 68 height 21
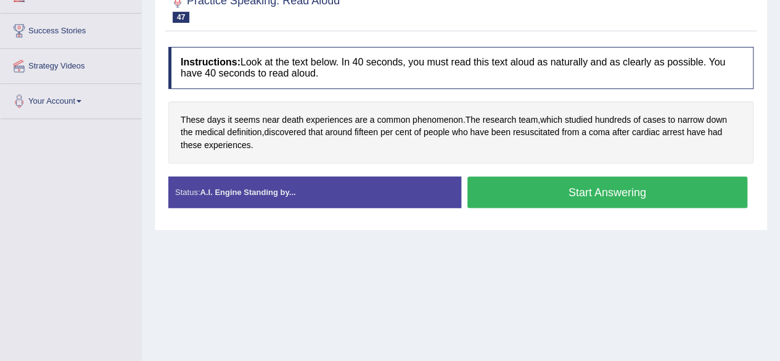
scroll to position [227, 0]
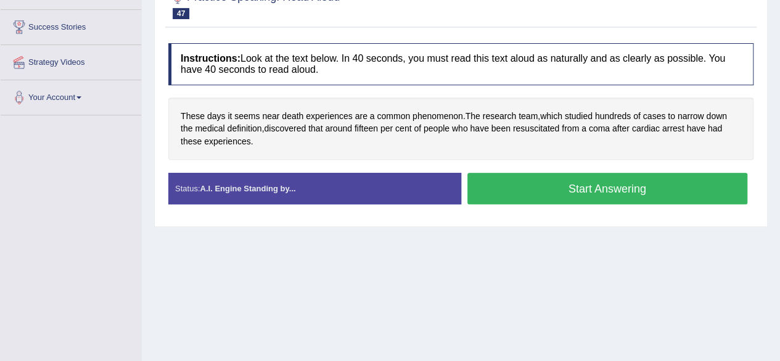
click at [636, 177] on button "Start Answering" at bounding box center [607, 188] width 280 height 31
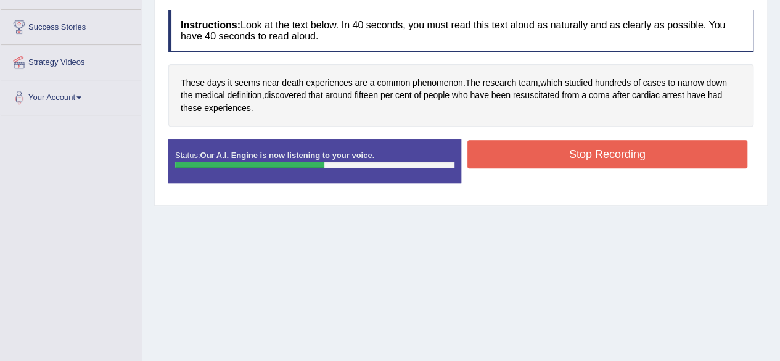
click at [581, 159] on button "Stop Recording" at bounding box center [607, 154] width 280 height 28
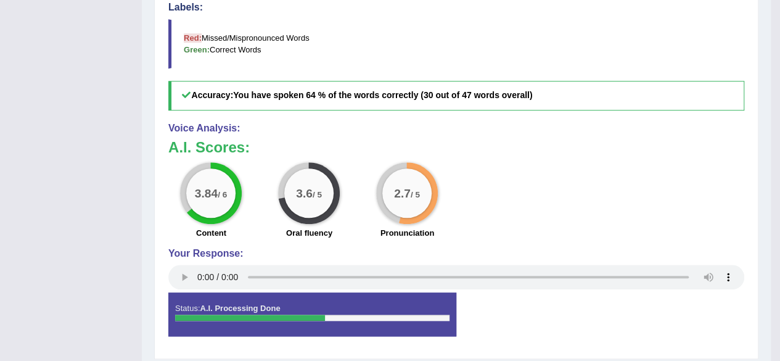
scroll to position [0, 0]
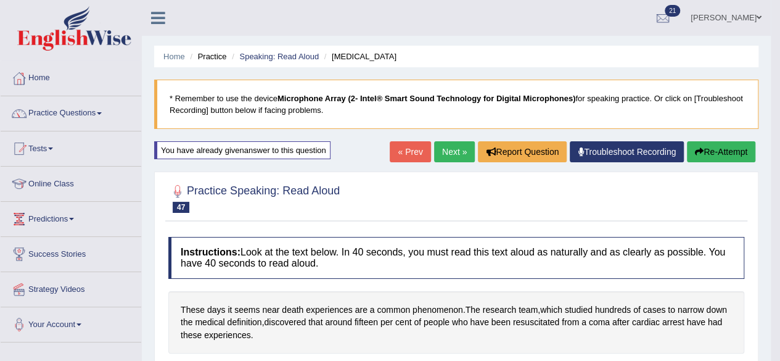
click at [443, 150] on link "Next »" at bounding box center [454, 151] width 41 height 21
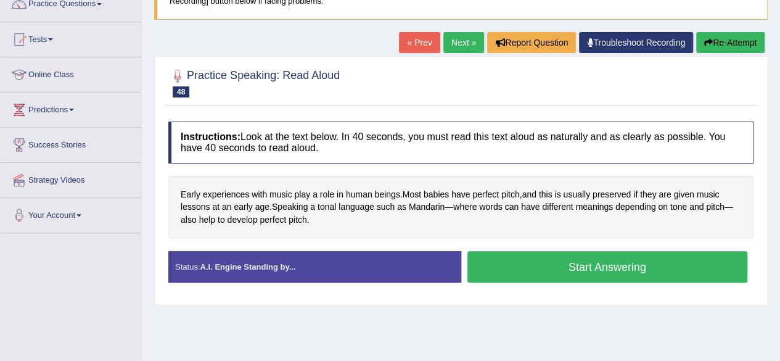
scroll to position [159, 0]
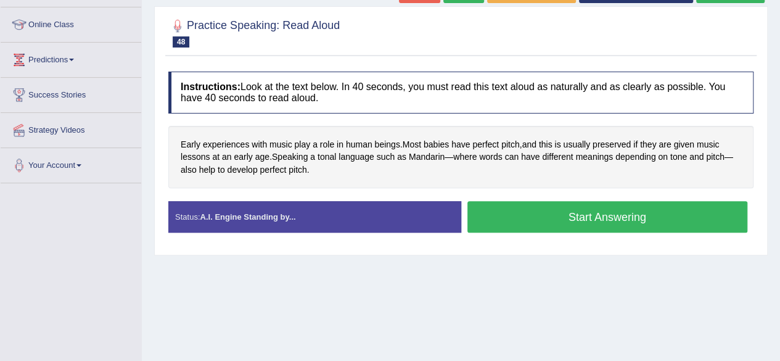
click at [672, 212] on button "Start Answering" at bounding box center [607, 216] width 280 height 31
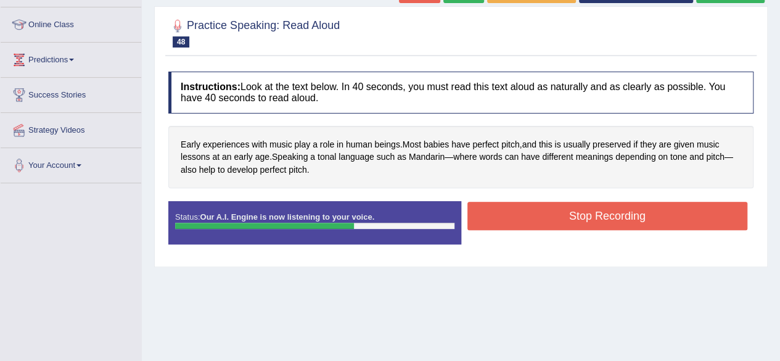
click at [672, 212] on button "Stop Recording" at bounding box center [607, 216] width 280 height 28
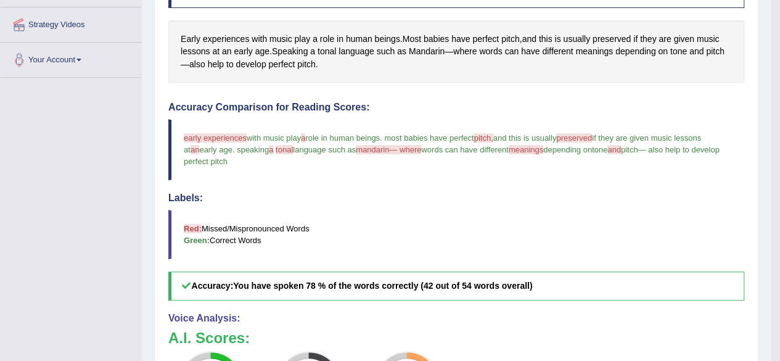
scroll to position [0, 0]
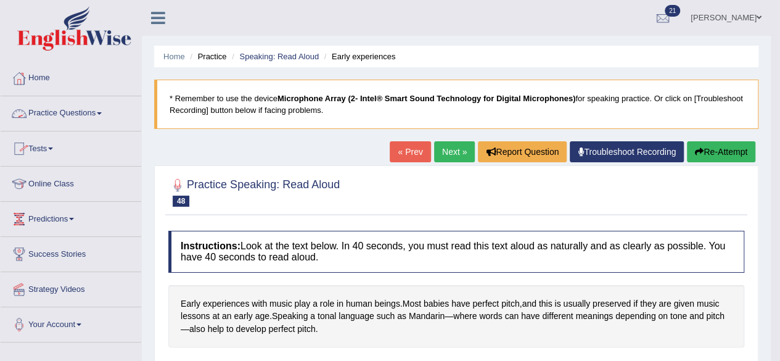
click at [70, 114] on link "Practice Questions" at bounding box center [71, 111] width 141 height 31
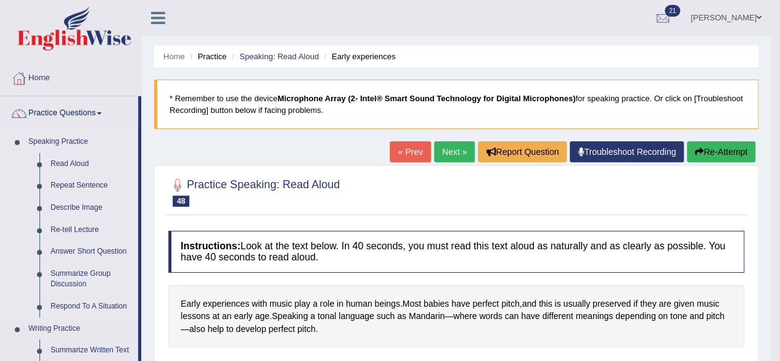
click at [66, 208] on link "Describe Image" at bounding box center [91, 208] width 93 height 22
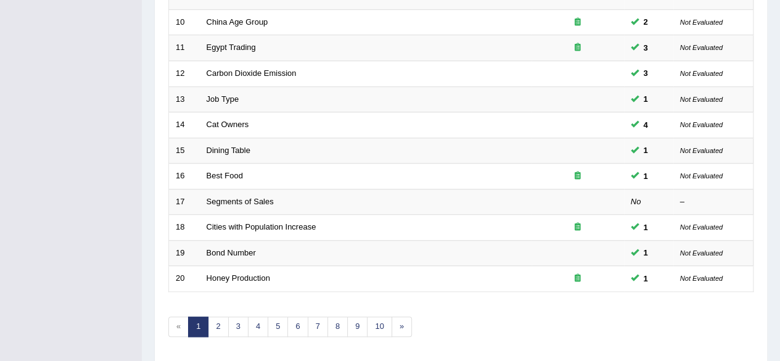
scroll to position [449, 0]
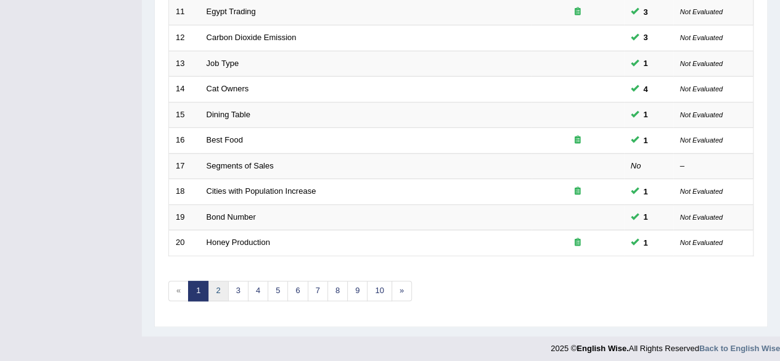
click at [219, 282] on link "2" at bounding box center [218, 290] width 20 height 20
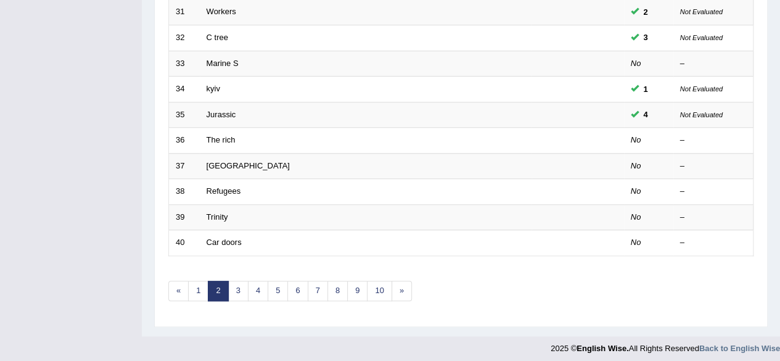
scroll to position [384, 0]
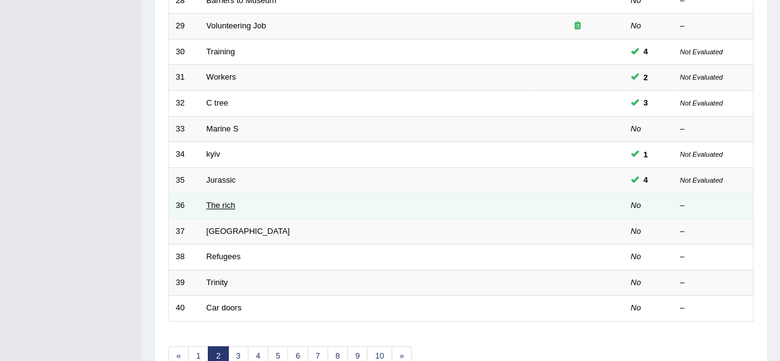
click at [221, 200] on link "The rich" at bounding box center [220, 204] width 29 height 9
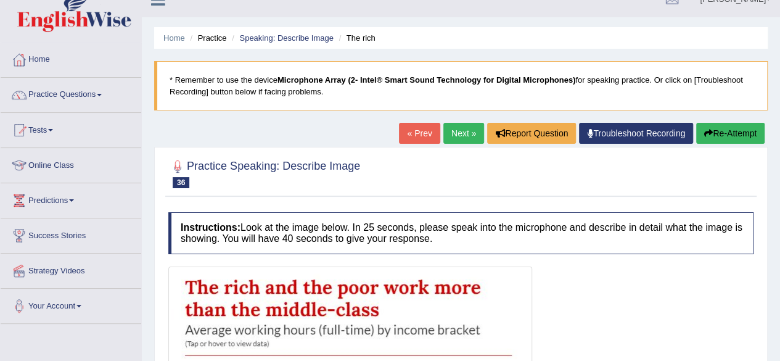
scroll to position [12, 0]
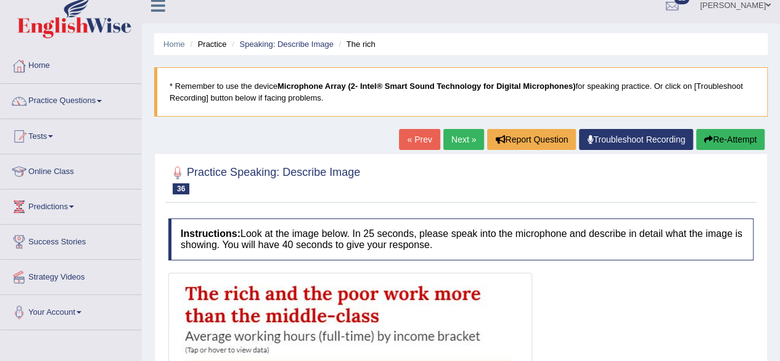
click at [451, 136] on link "Next »" at bounding box center [463, 139] width 41 height 21
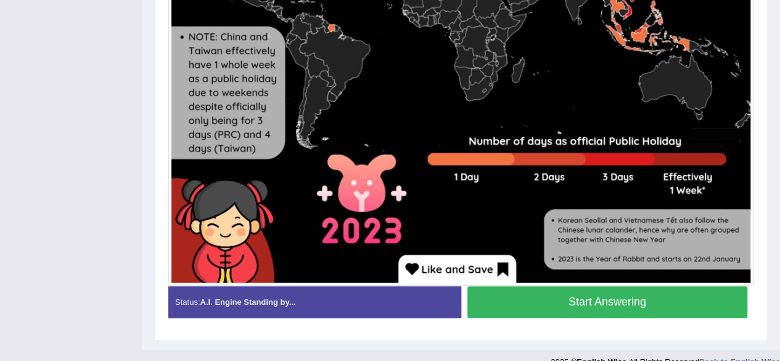
scroll to position [587, 0]
